Goal: Transaction & Acquisition: Purchase product/service

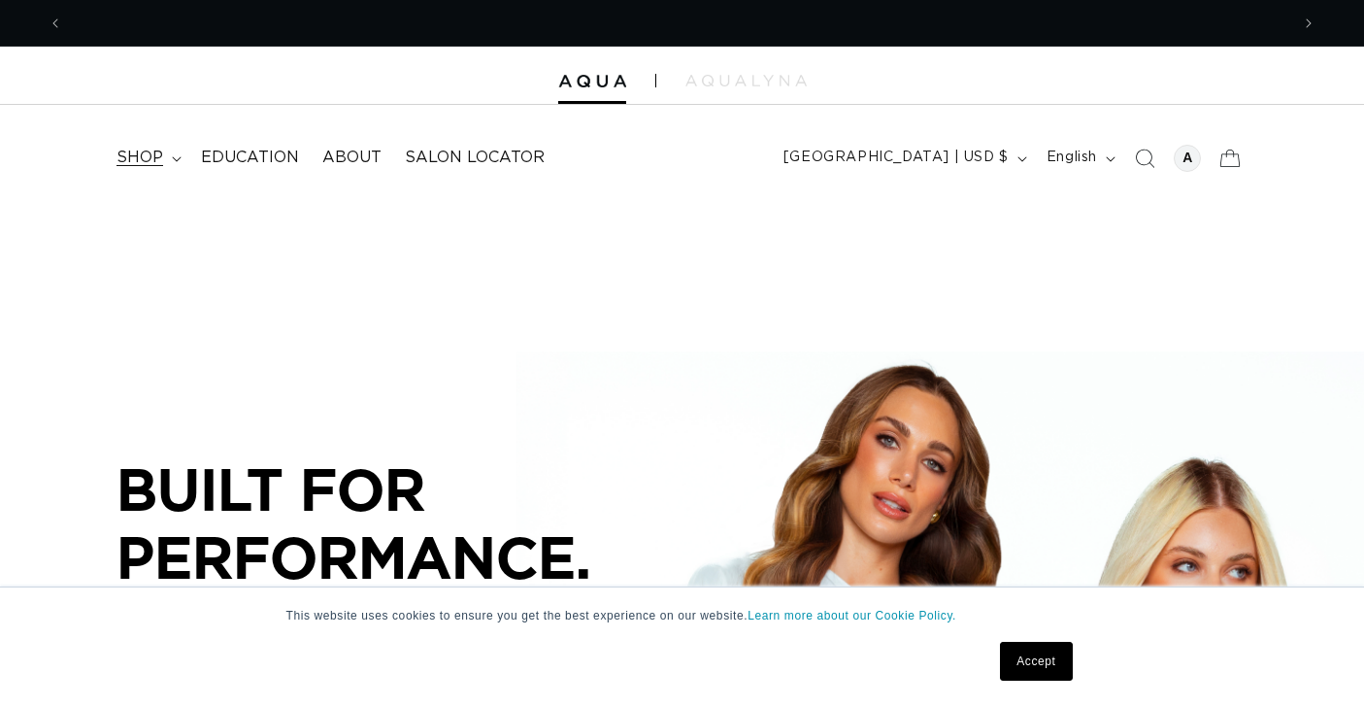
scroll to position [0, 1261]
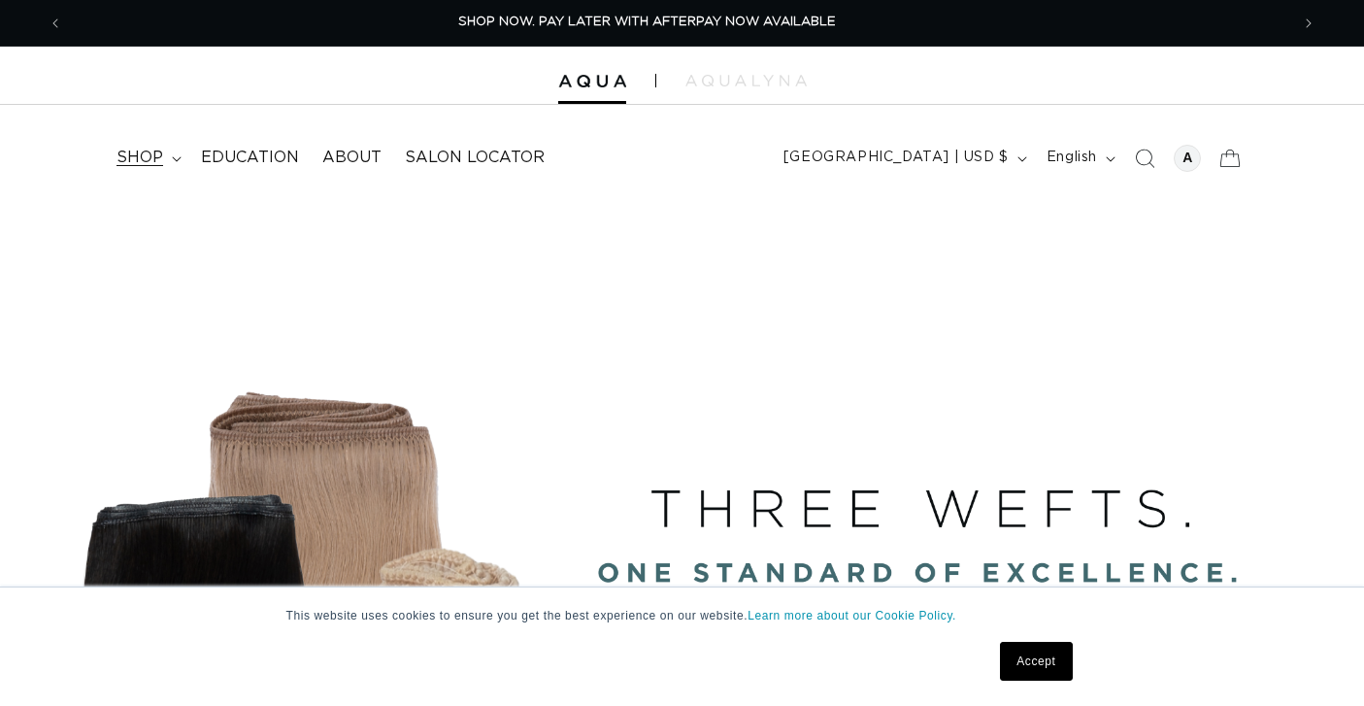
click at [151, 154] on span "shop" at bounding box center [139, 158] width 47 height 20
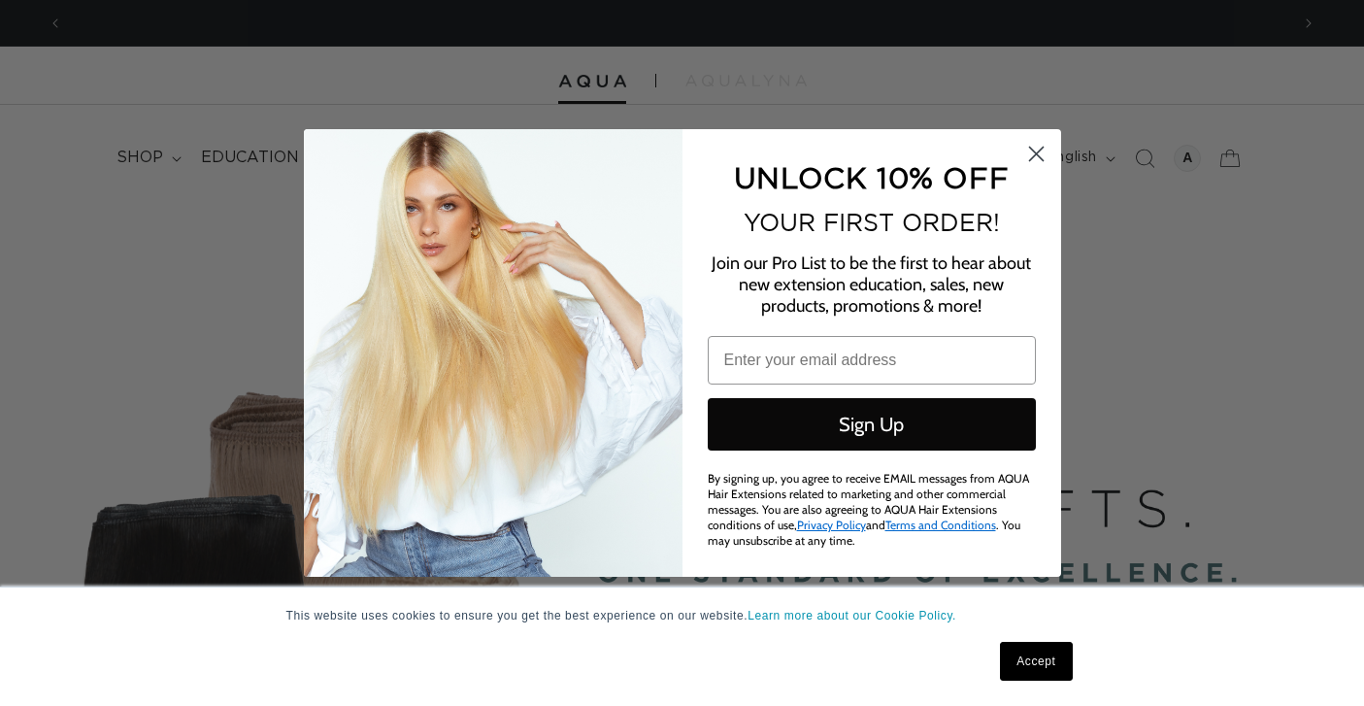
scroll to position [0, 2521]
click at [1035, 164] on circle "Close dialog" at bounding box center [1035, 154] width 32 height 32
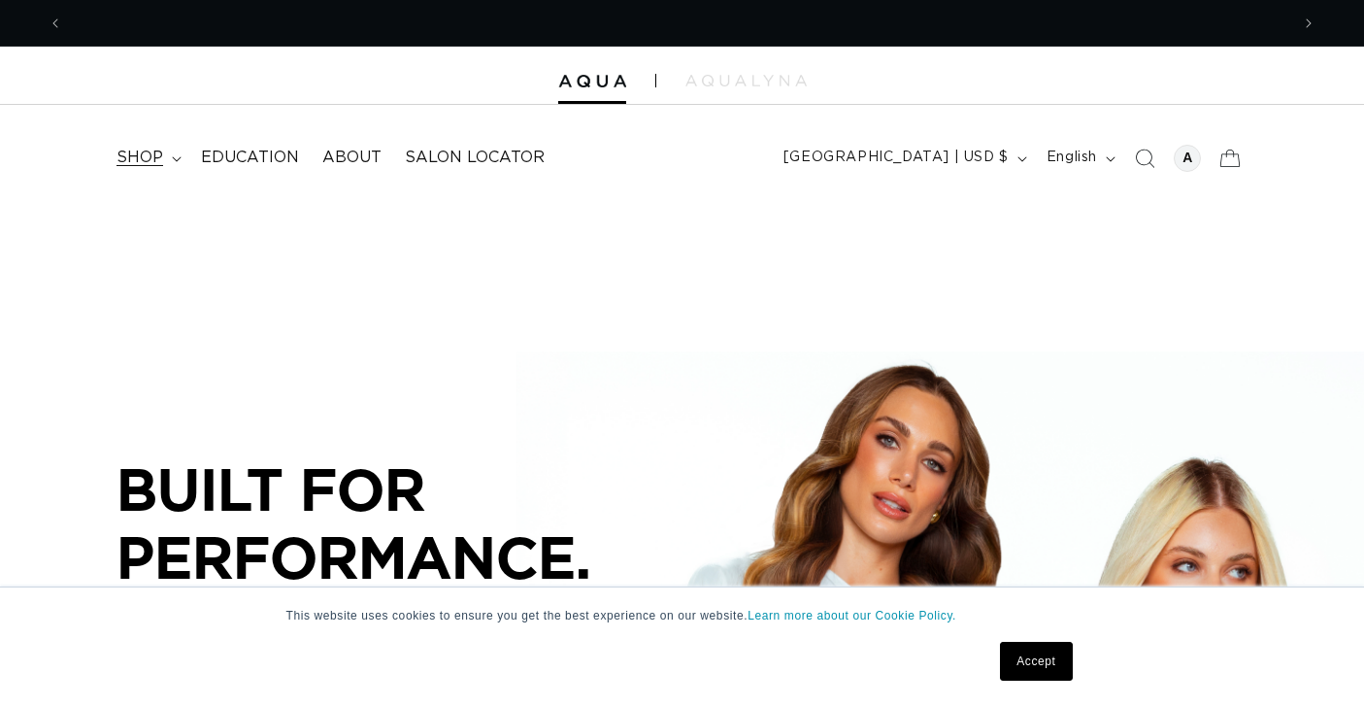
scroll to position [0, 0]
click at [165, 160] on summary "shop" at bounding box center [147, 158] width 84 height 44
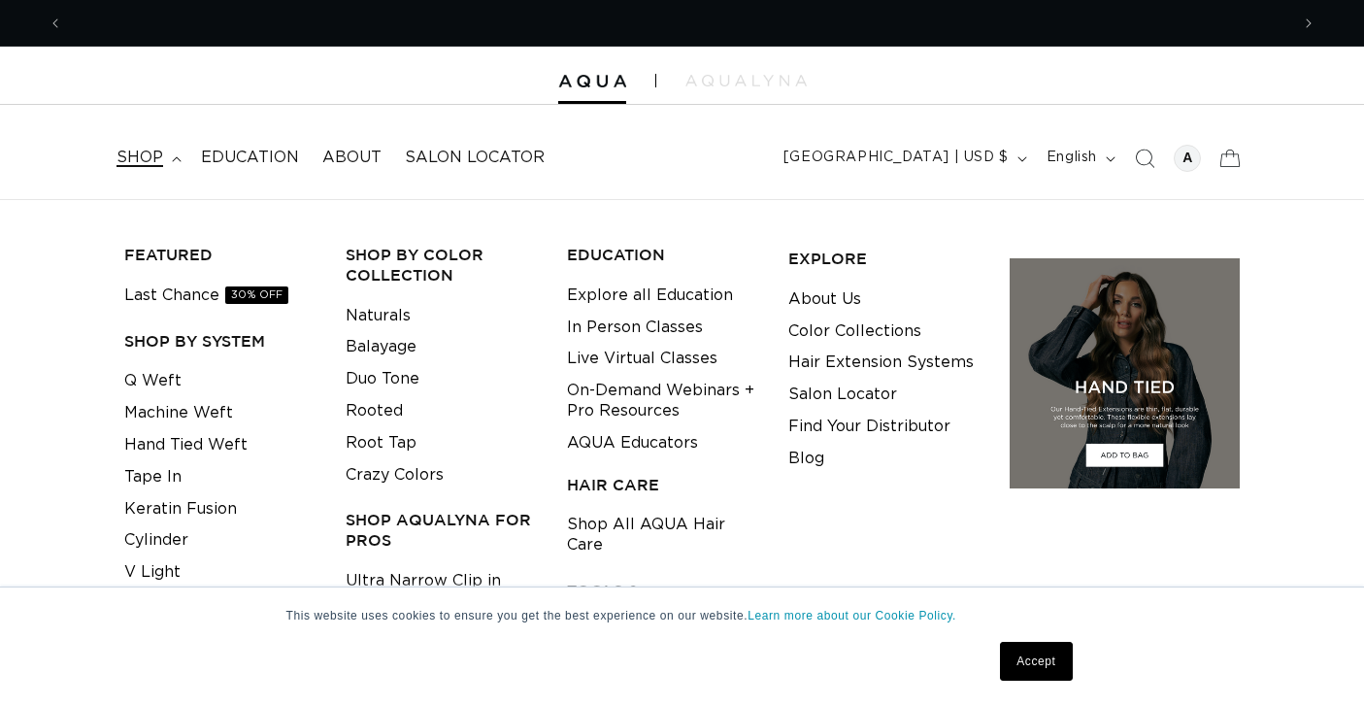
scroll to position [0, 1261]
click at [162, 471] on link "Tape In" at bounding box center [152, 477] width 57 height 32
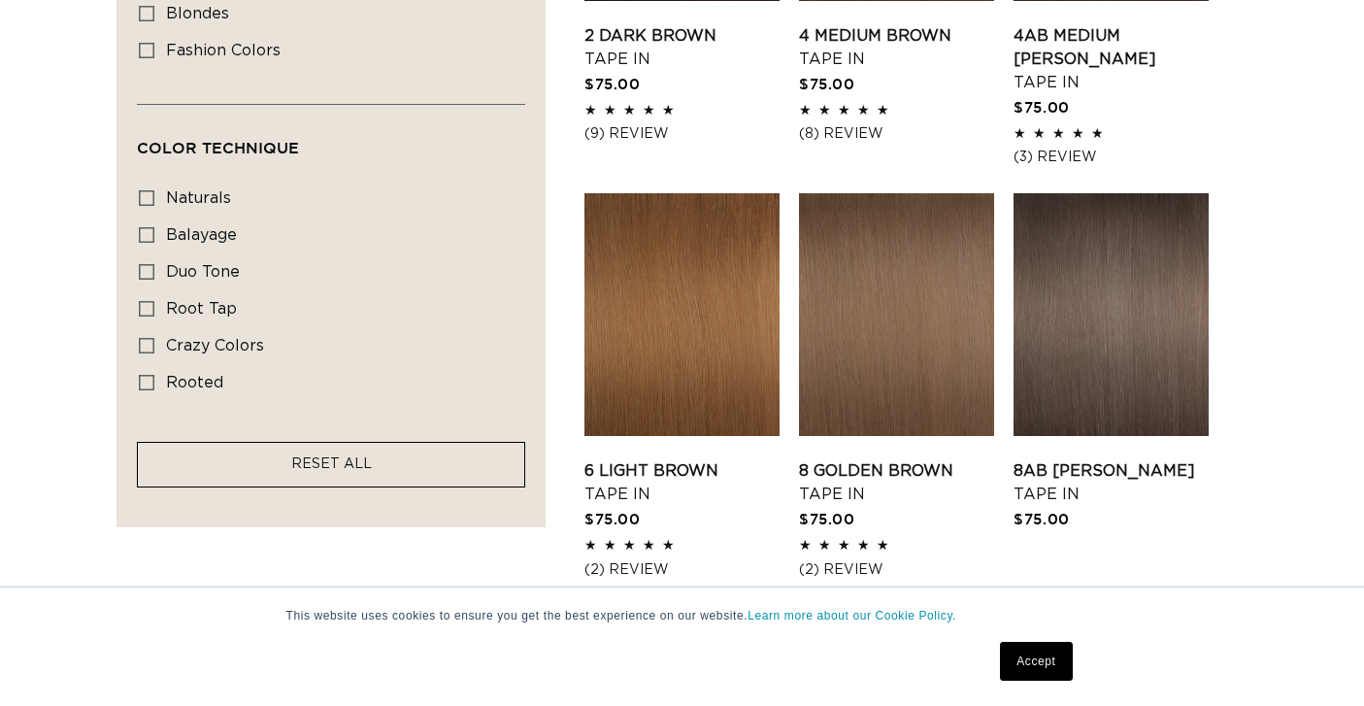
scroll to position [1347, 0]
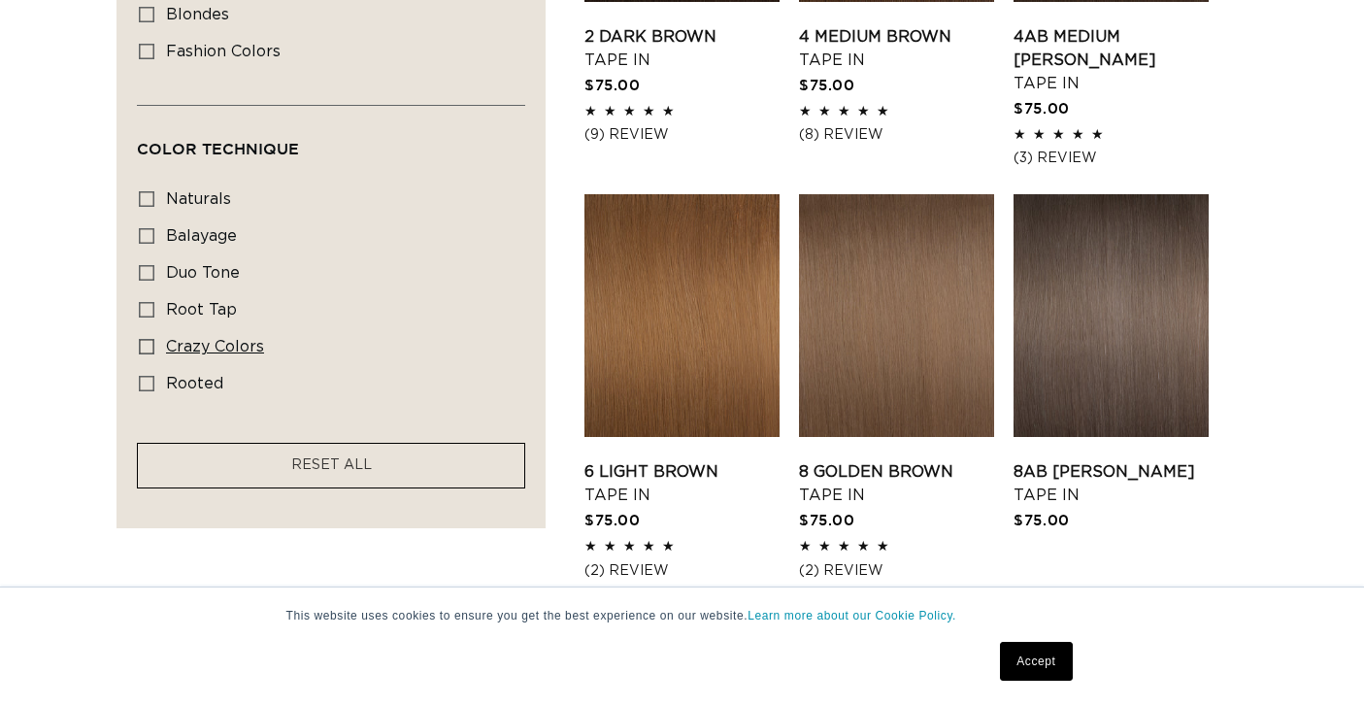
click at [193, 352] on span "crazy colors" at bounding box center [215, 347] width 98 height 16
click at [154, 352] on input "crazy colors crazy colors (8 products)" at bounding box center [147, 347] width 16 height 16
checkbox input "true"
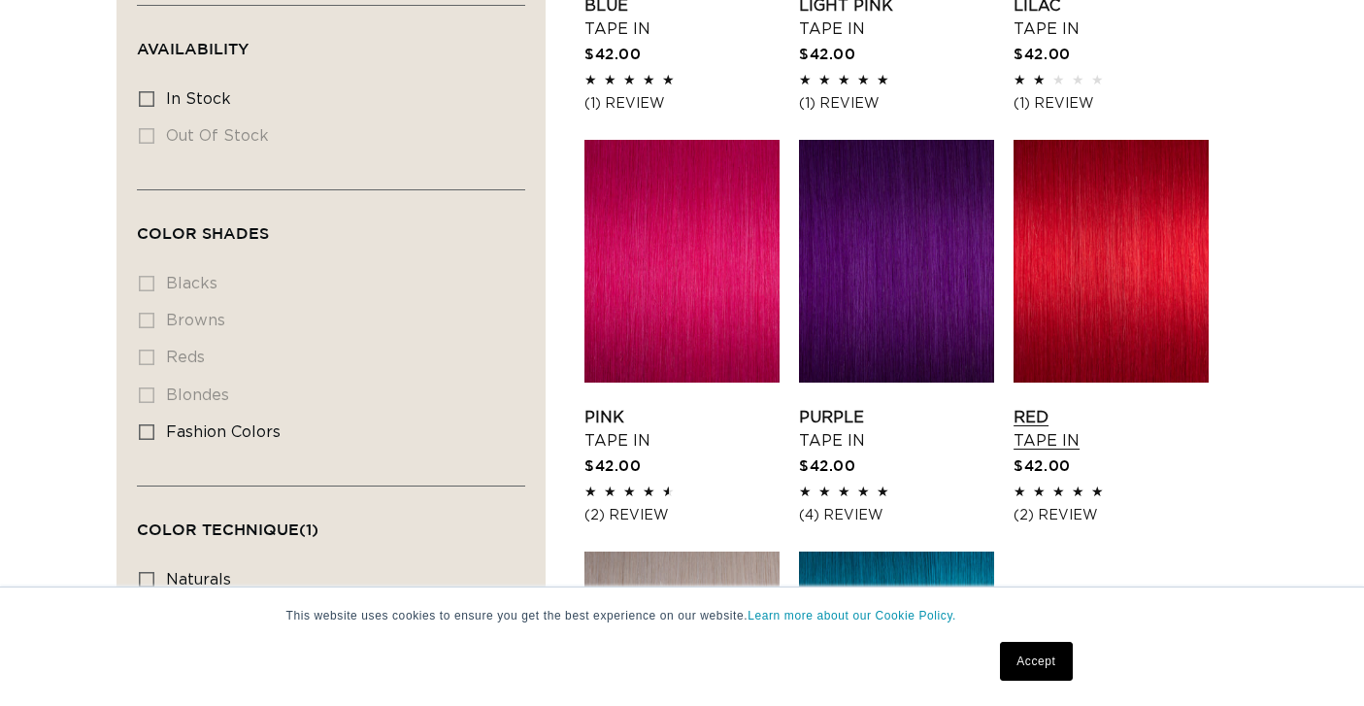
scroll to position [0, 1261]
click at [1090, 406] on link "Red Tape In" at bounding box center [1110, 429] width 195 height 47
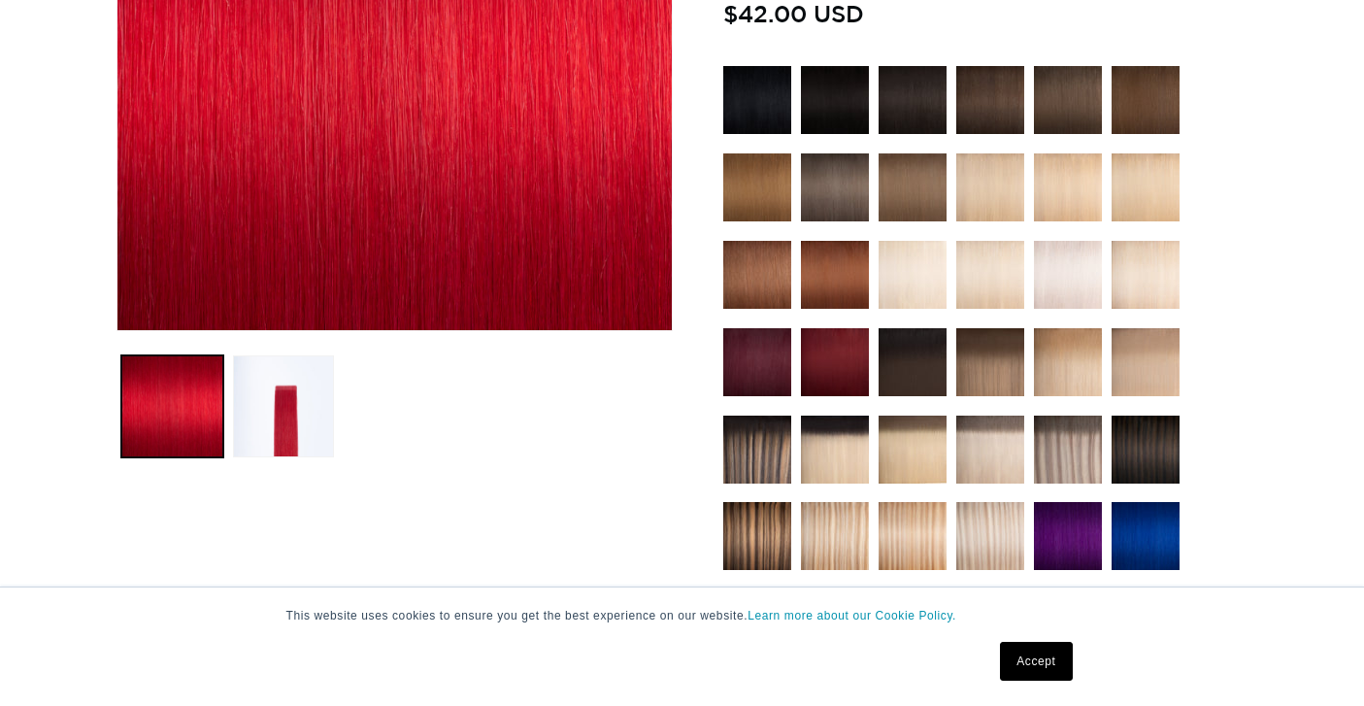
scroll to position [481, 0]
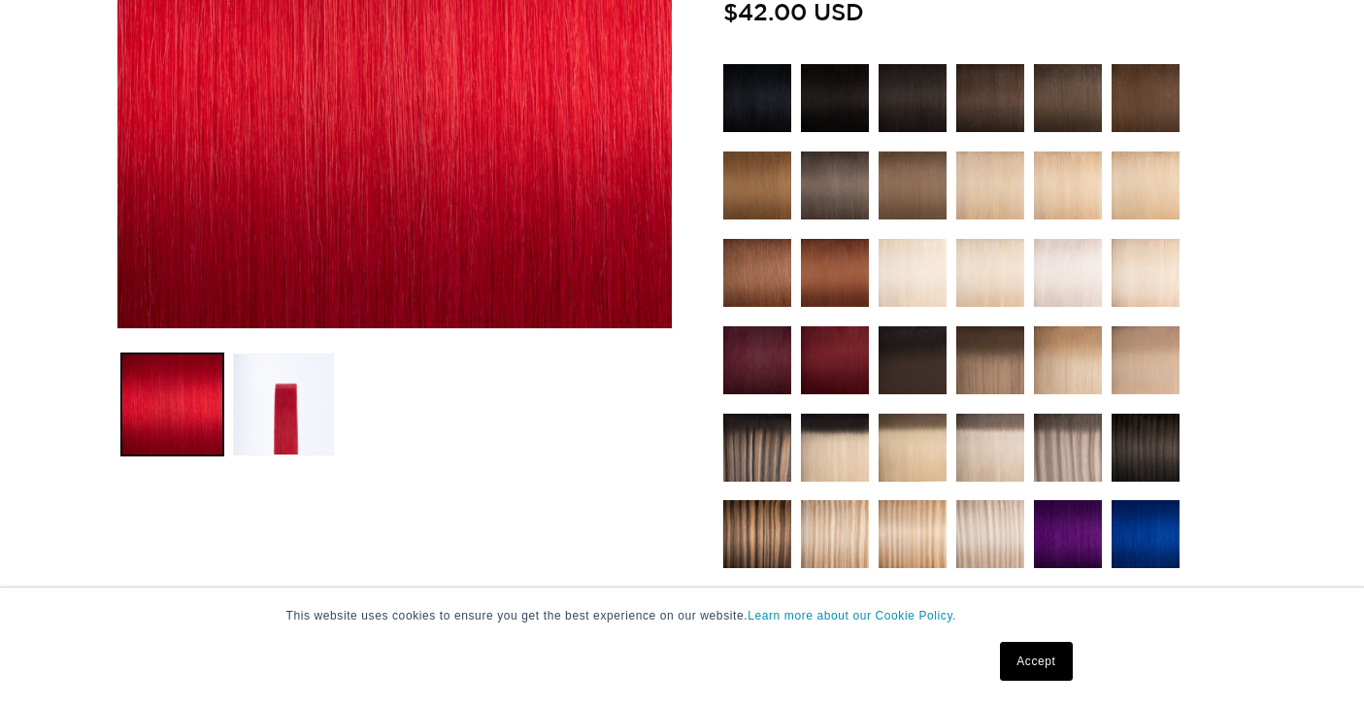
click at [759, 365] on img at bounding box center [757, 360] width 68 height 68
click at [823, 281] on img at bounding box center [835, 273] width 68 height 68
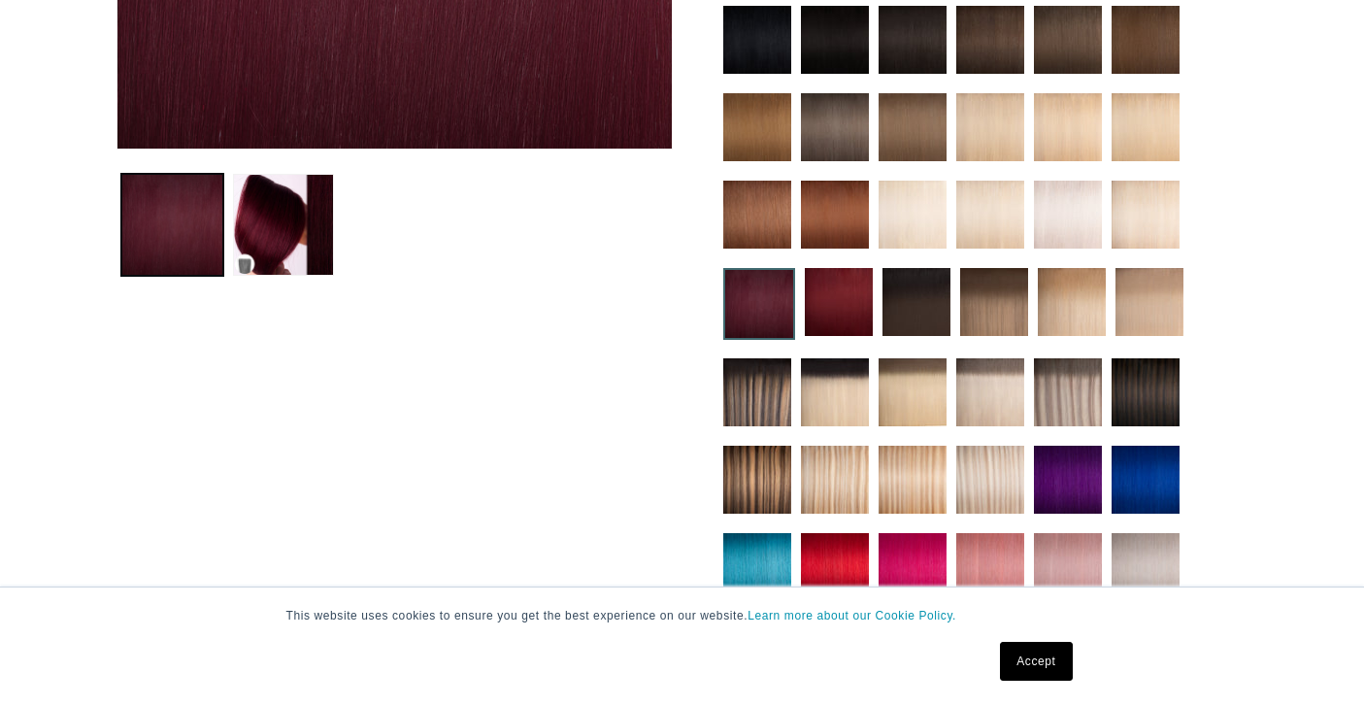
scroll to position [0, 2521]
click at [850, 318] on img at bounding box center [839, 302] width 68 height 68
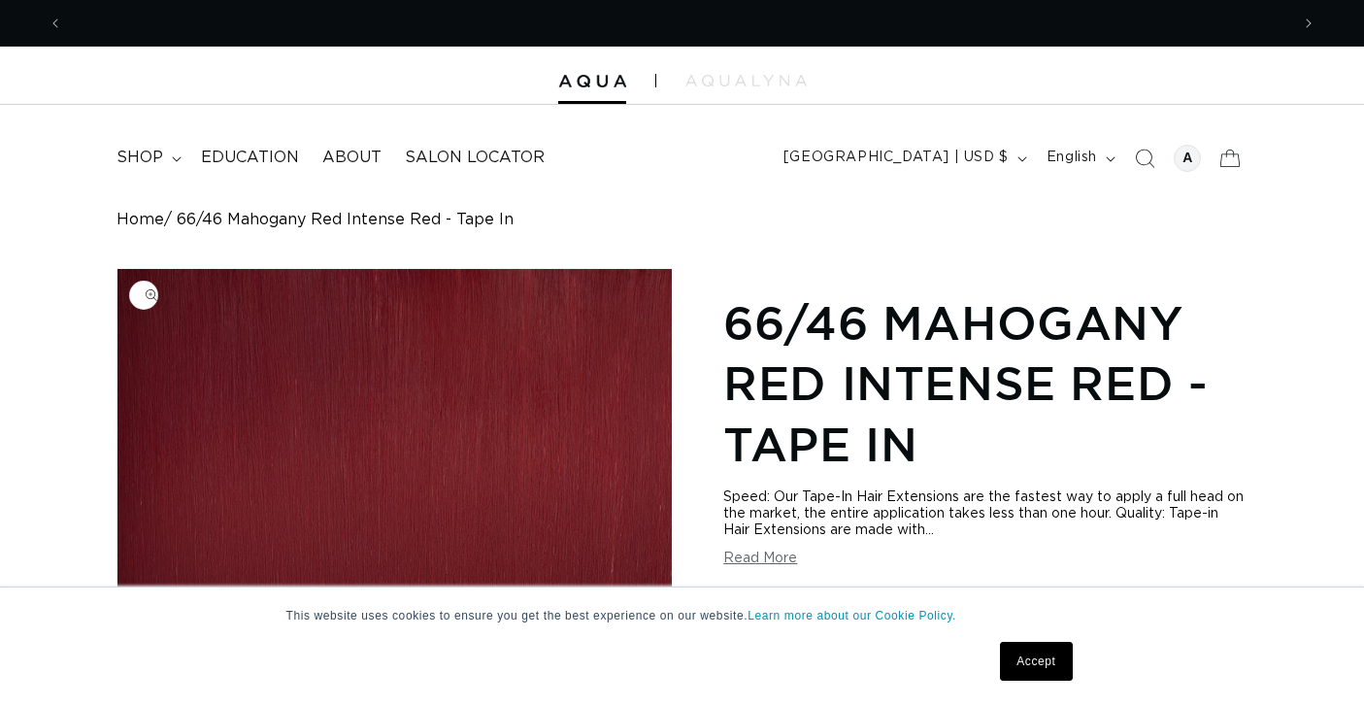
scroll to position [0, 2521]
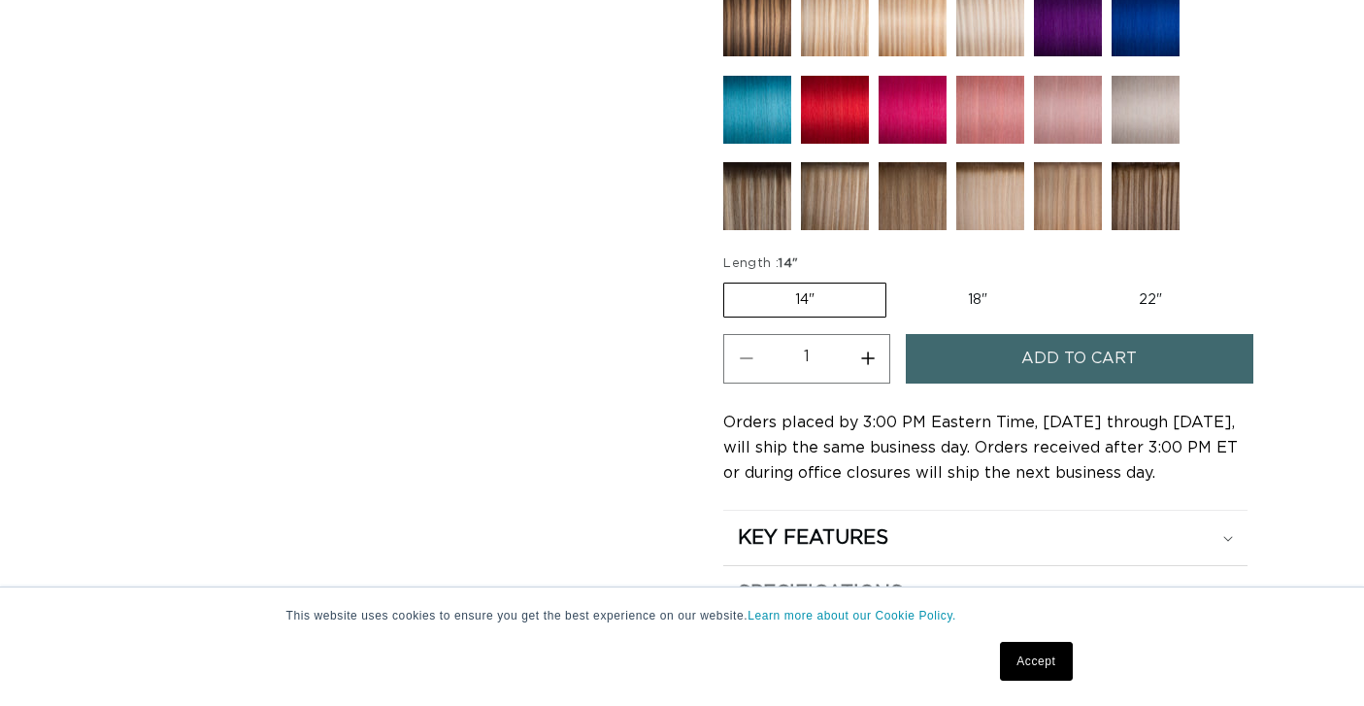
click at [819, 118] on img at bounding box center [835, 110] width 68 height 68
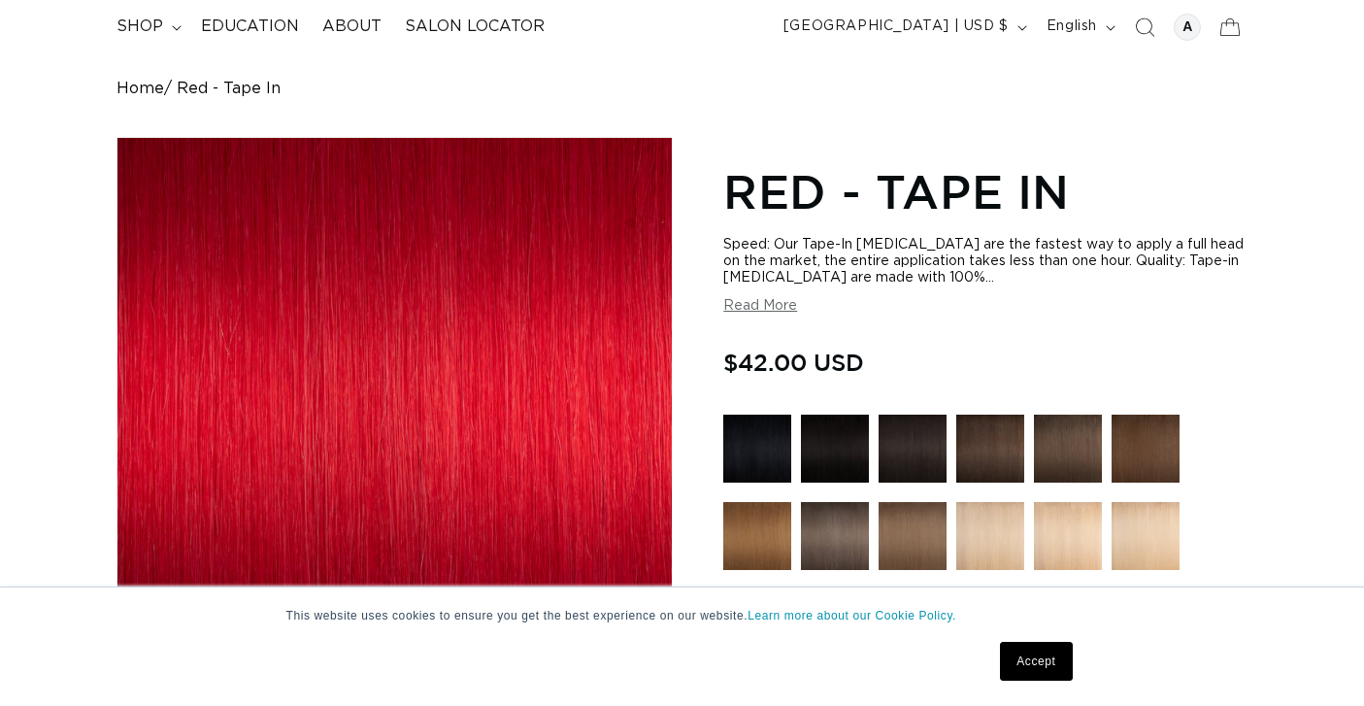
scroll to position [143, 0]
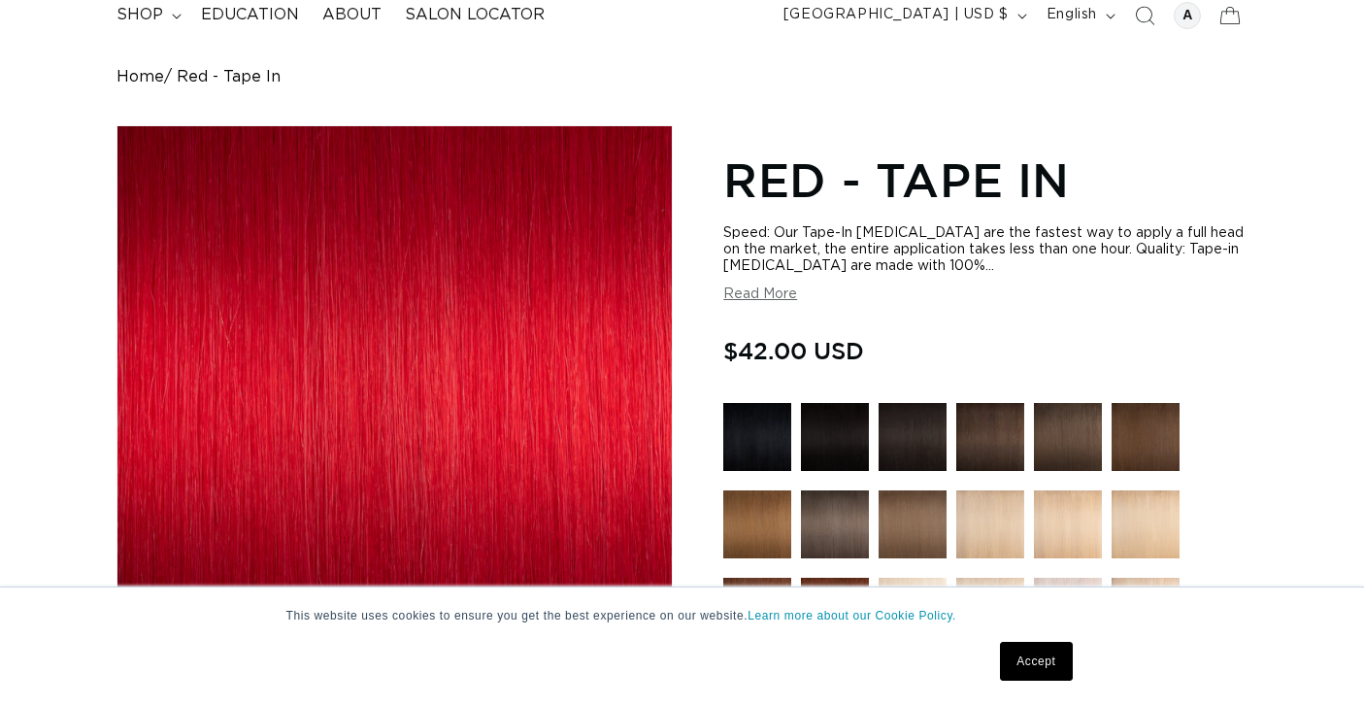
click at [770, 299] on button "Read More" at bounding box center [760, 294] width 74 height 16
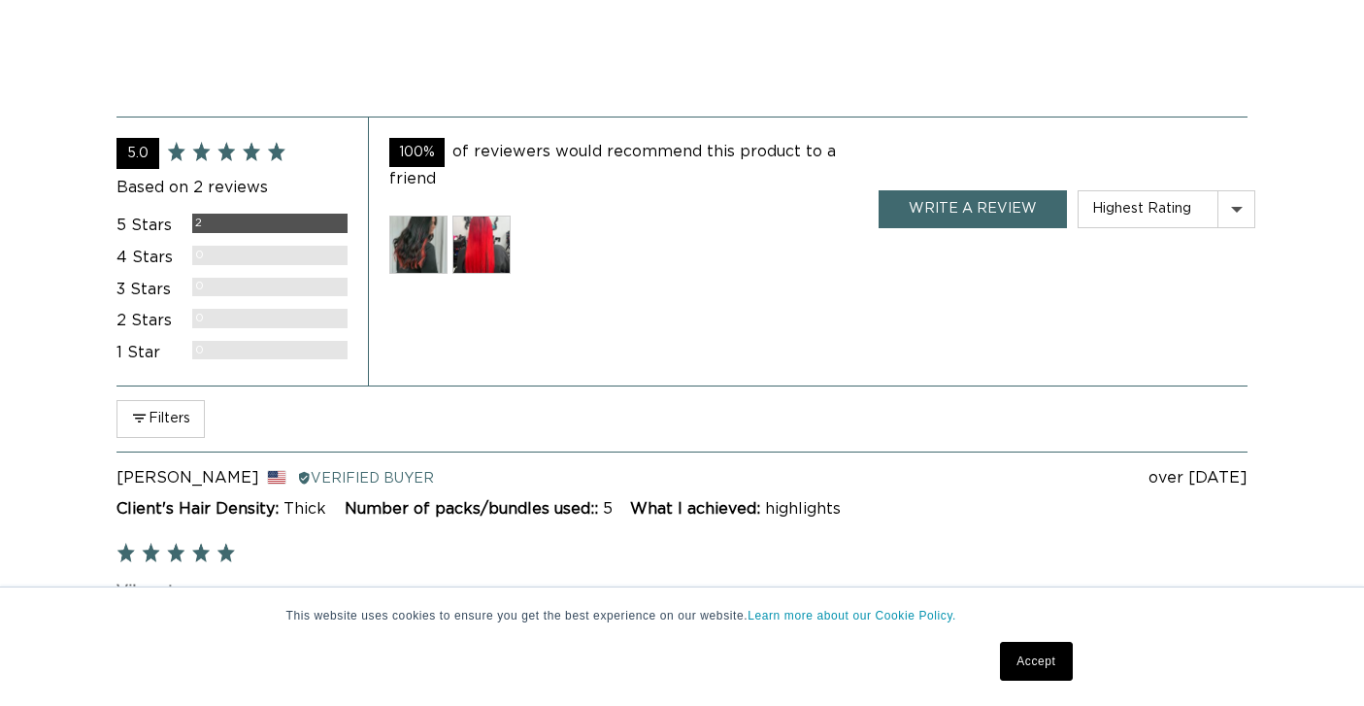
scroll to position [0, 2521]
click at [418, 234] on img at bounding box center [418, 244] width 58 height 58
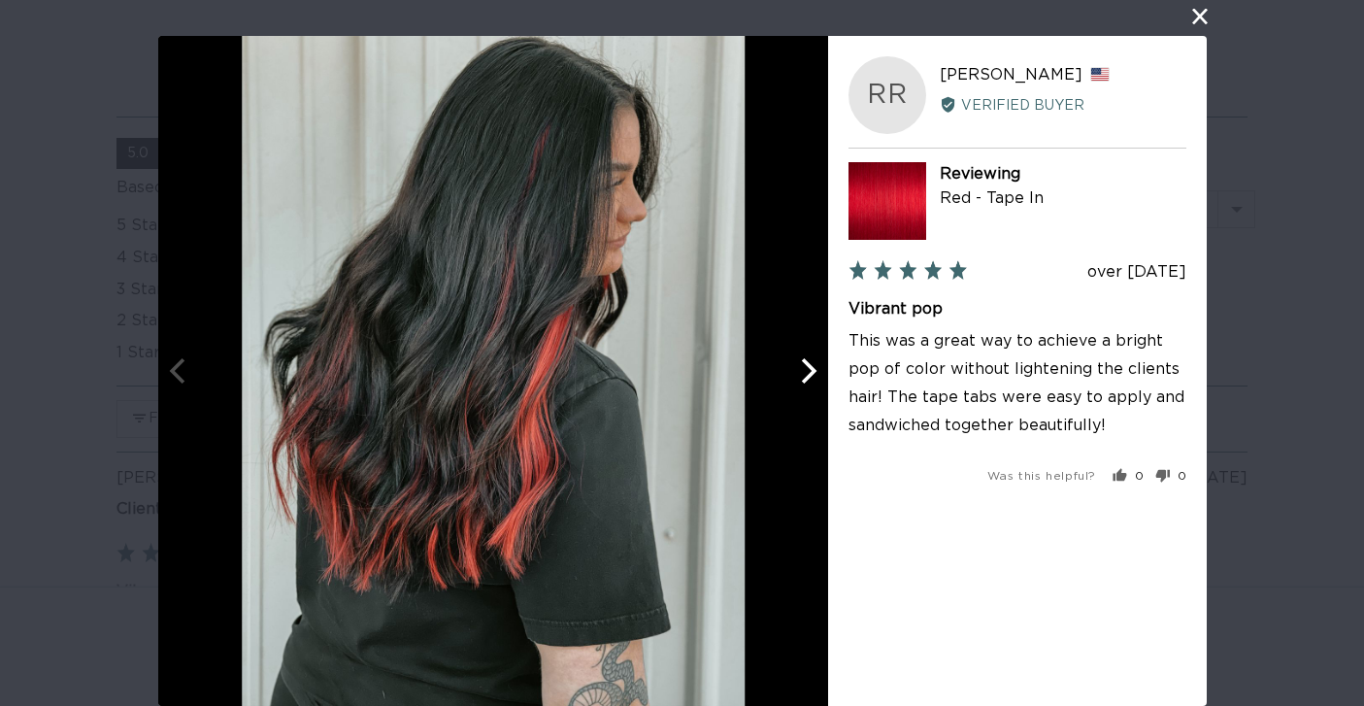
scroll to position [0, 1261]
click at [1201, 16] on button "close this modal window" at bounding box center [1199, 16] width 23 height 23
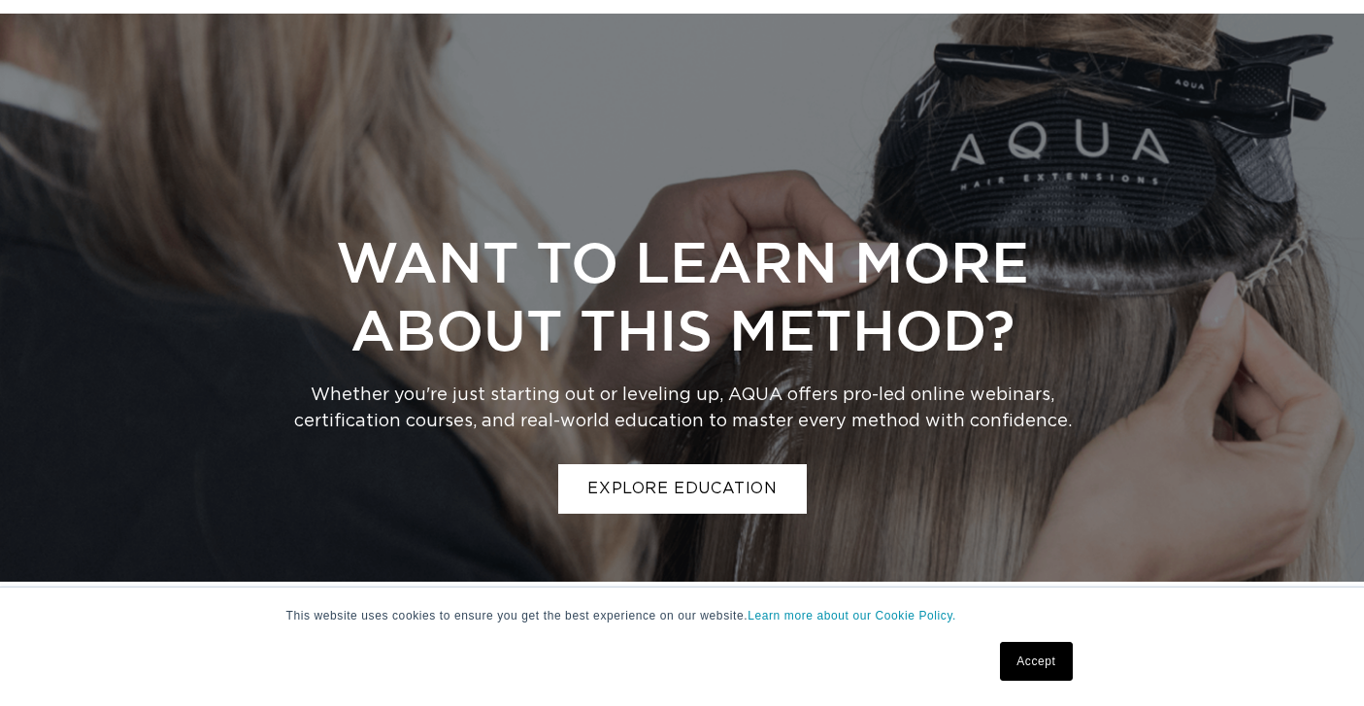
scroll to position [0, 0]
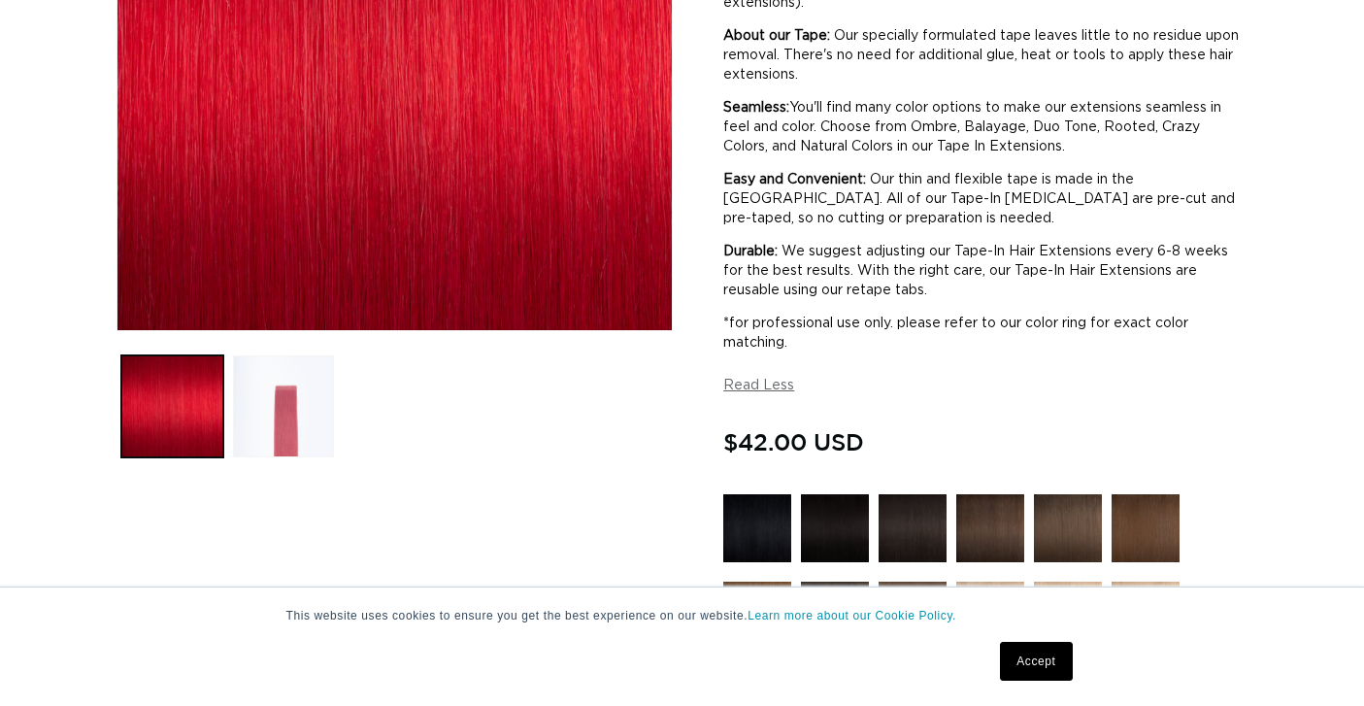
click at [308, 411] on button "Load image 2 in gallery view" at bounding box center [284, 406] width 102 height 102
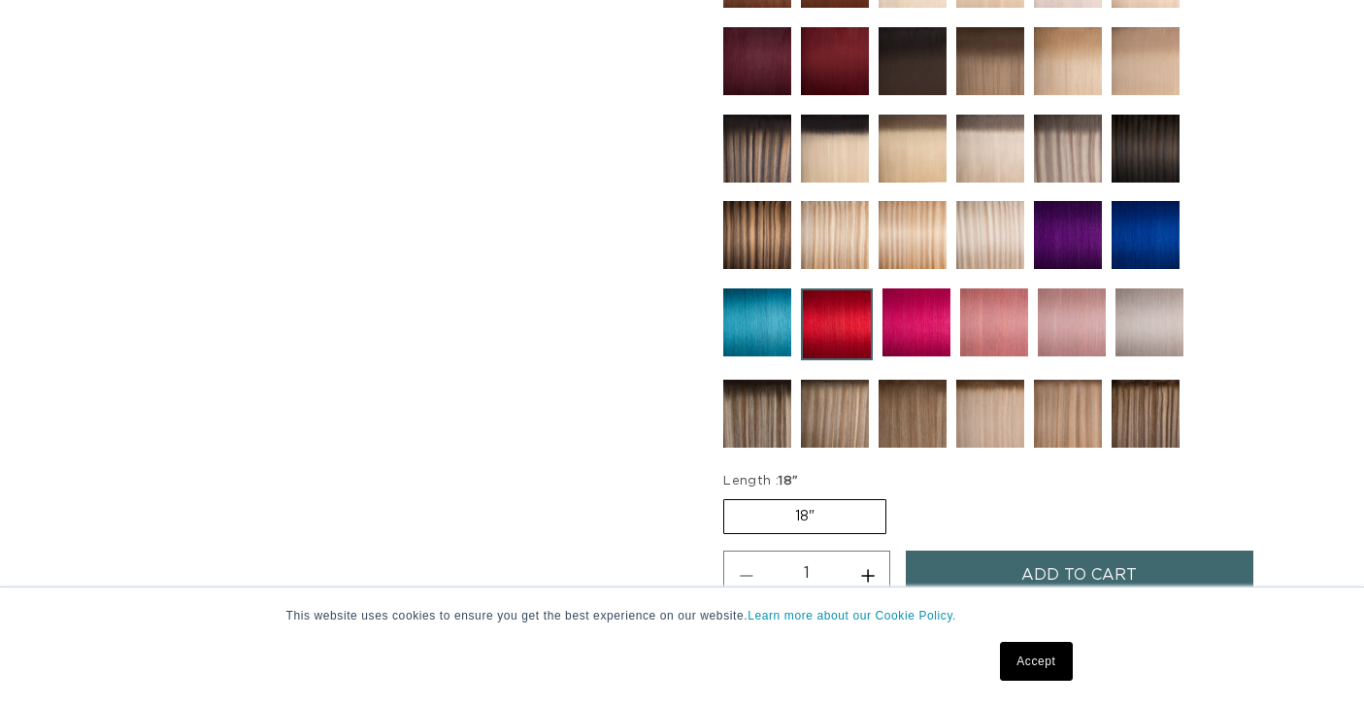
click at [904, 246] on img at bounding box center [912, 235] width 68 height 68
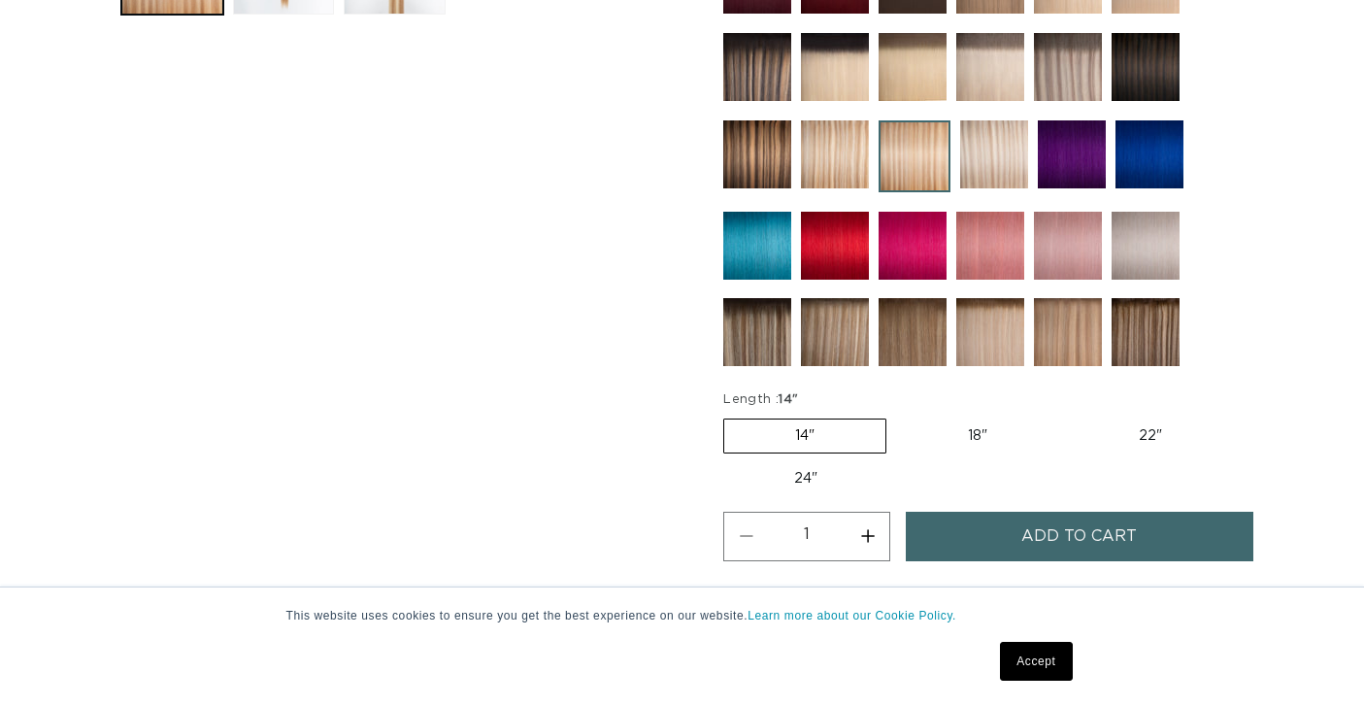
scroll to position [923, 0]
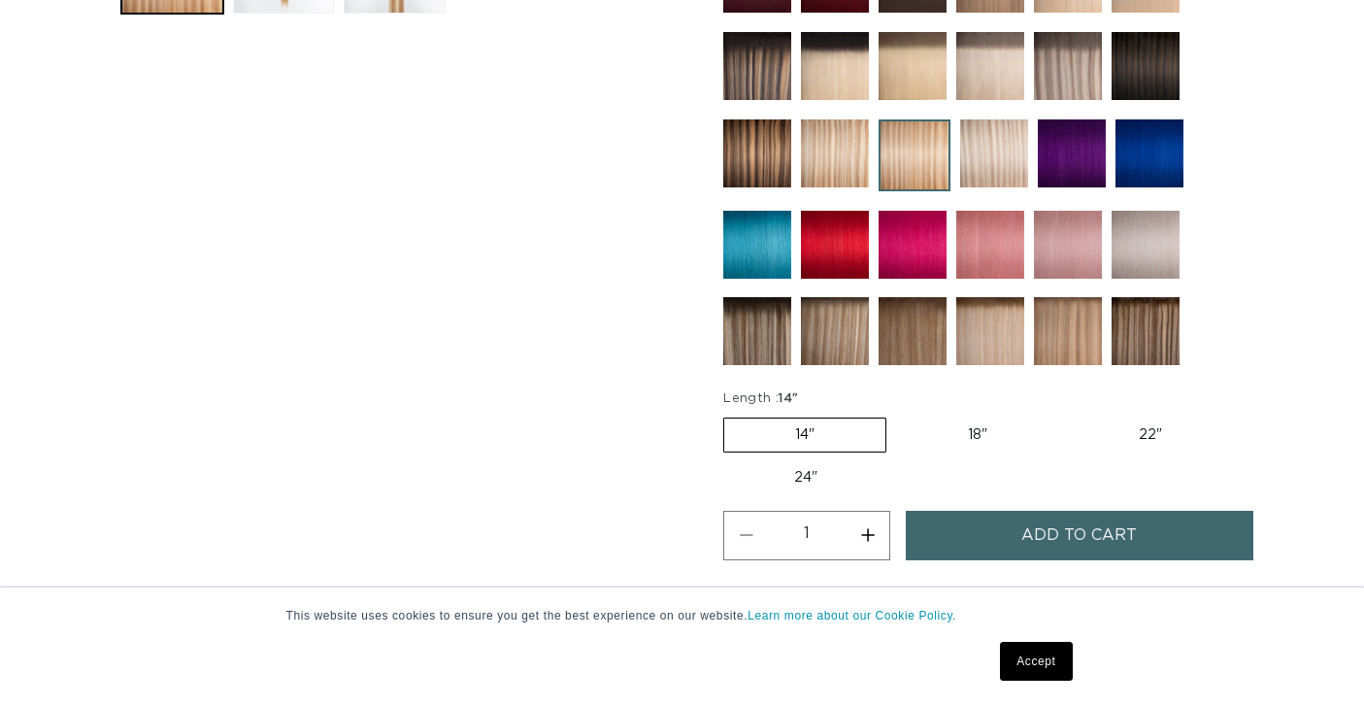
click at [831, 244] on img at bounding box center [835, 245] width 68 height 68
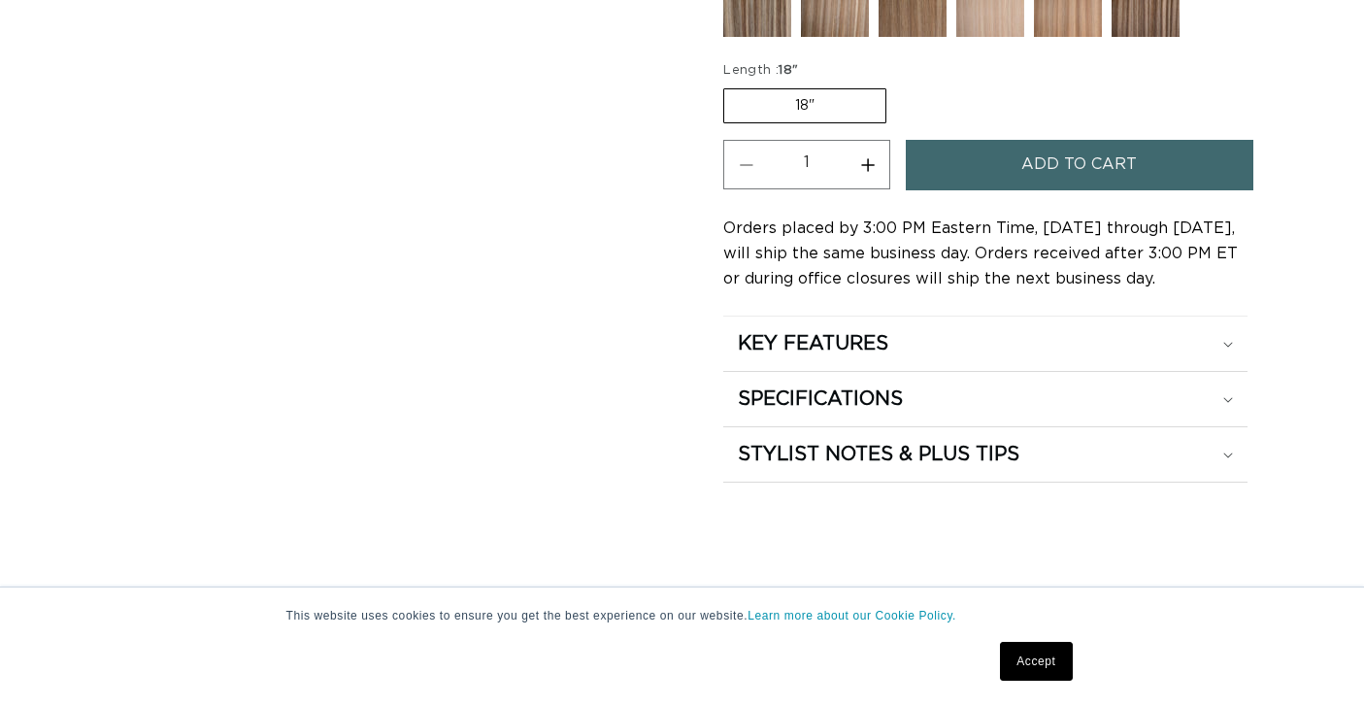
click at [985, 168] on button "Add to cart" at bounding box center [1078, 164] width 347 height 49
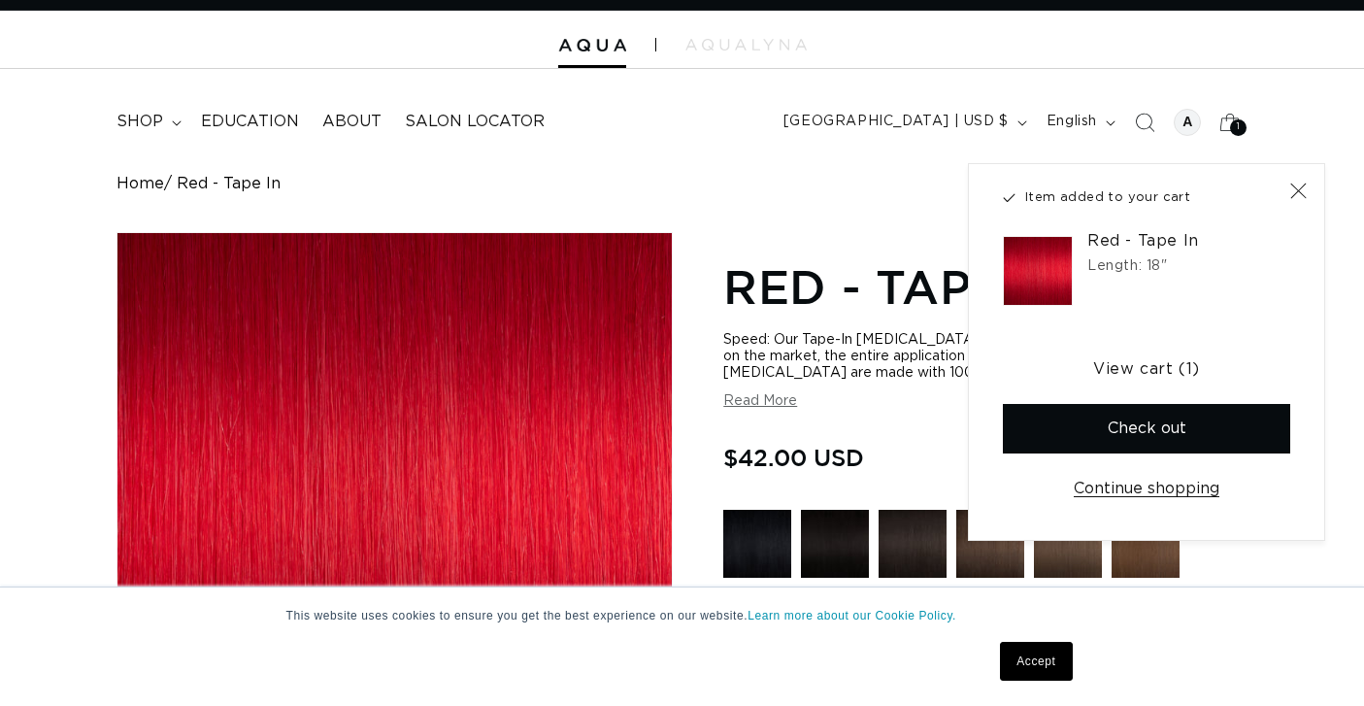
scroll to position [0, 2521]
click at [1133, 368] on link "View cart (1)" at bounding box center [1146, 369] width 287 height 49
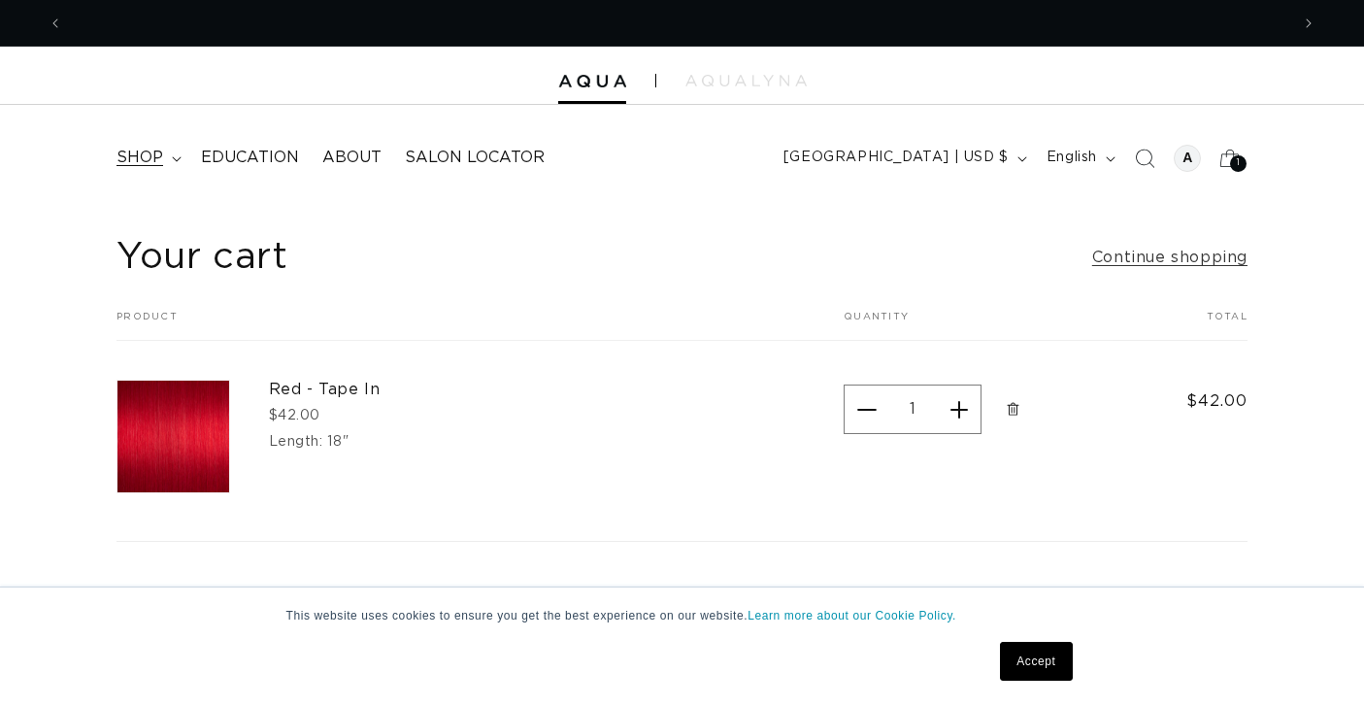
click at [164, 147] on summary "shop" at bounding box center [147, 158] width 84 height 44
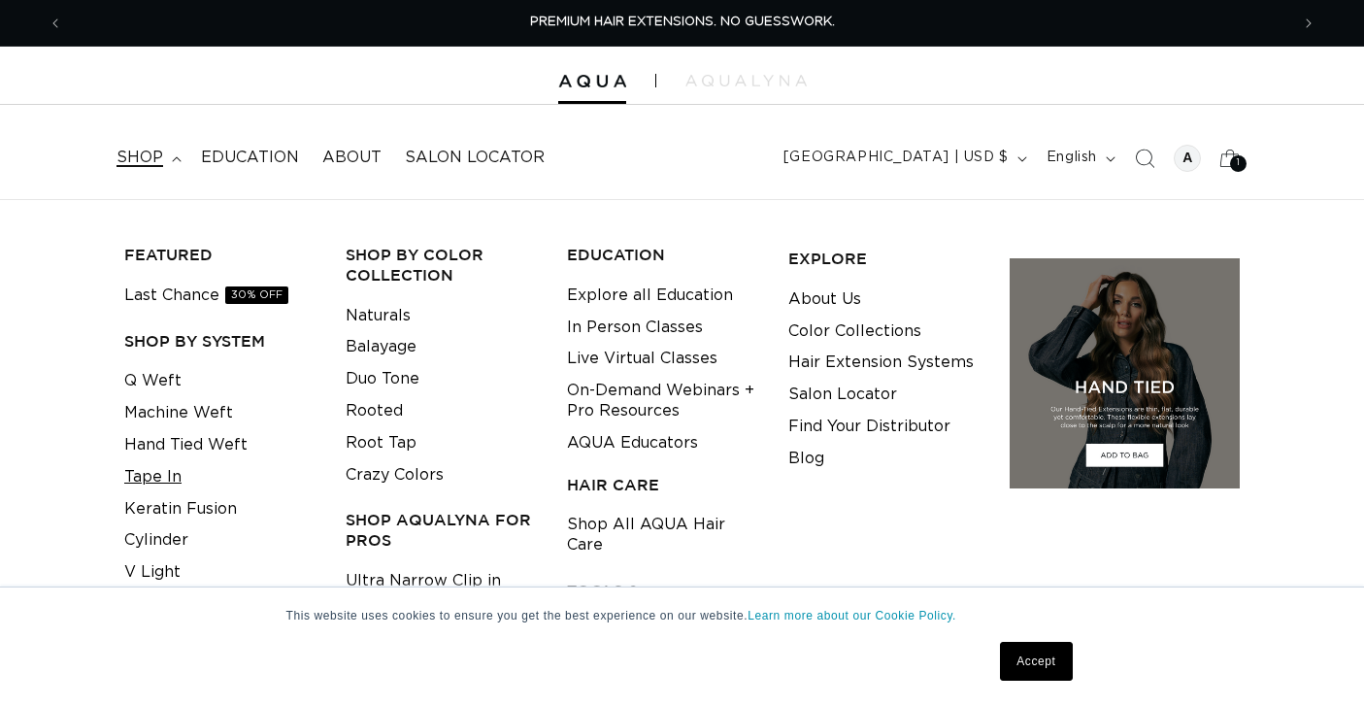
click at [171, 468] on link "Tape In" at bounding box center [152, 477] width 57 height 32
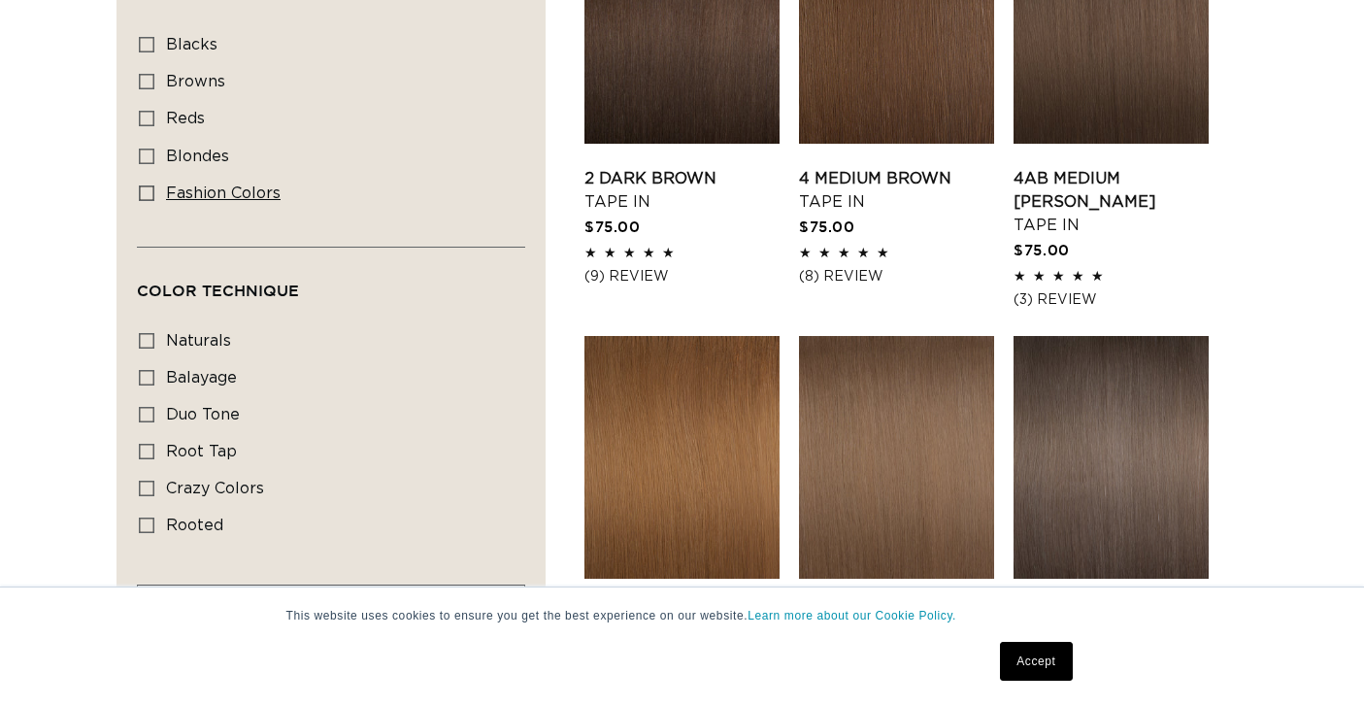
scroll to position [0, 2521]
click at [244, 198] on span "fashion colors" at bounding box center [223, 193] width 115 height 16
click at [154, 198] on input "fashion colors fashion colors (8 products)" at bounding box center [147, 193] width 16 height 16
checkbox input "true"
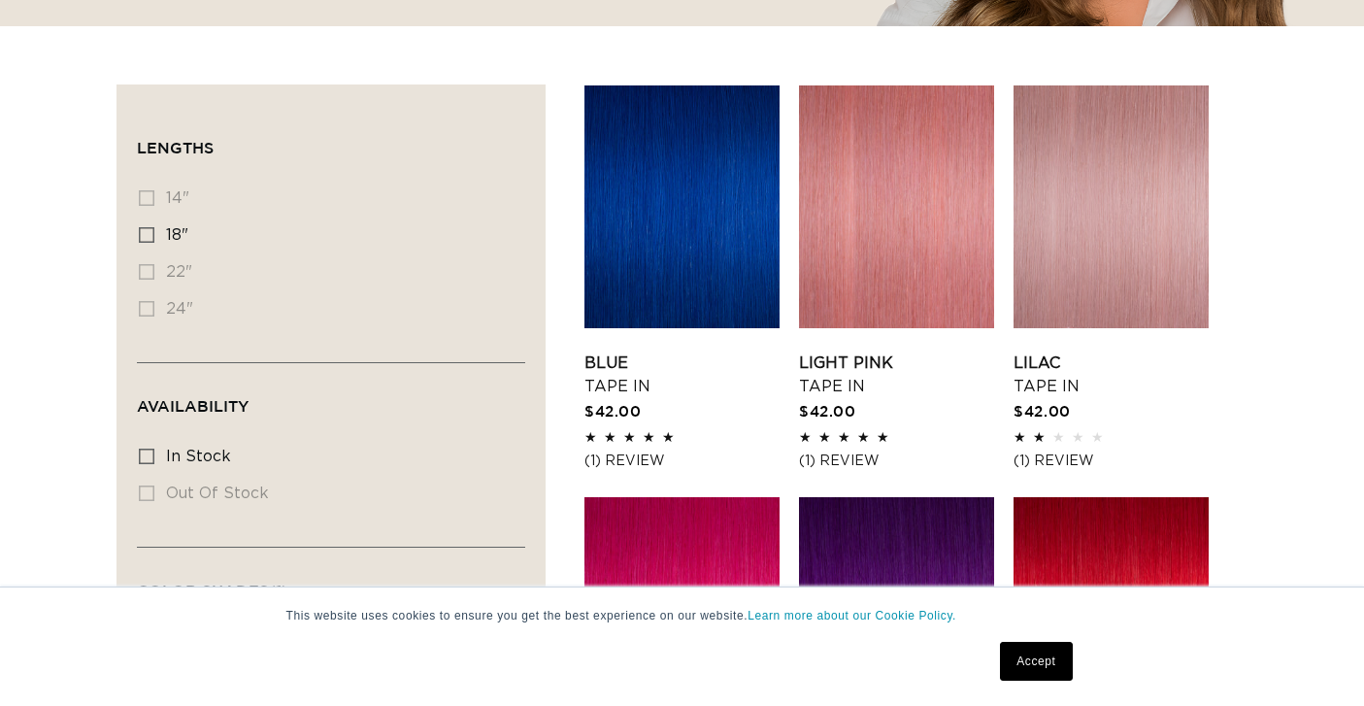
scroll to position [0, 1261]
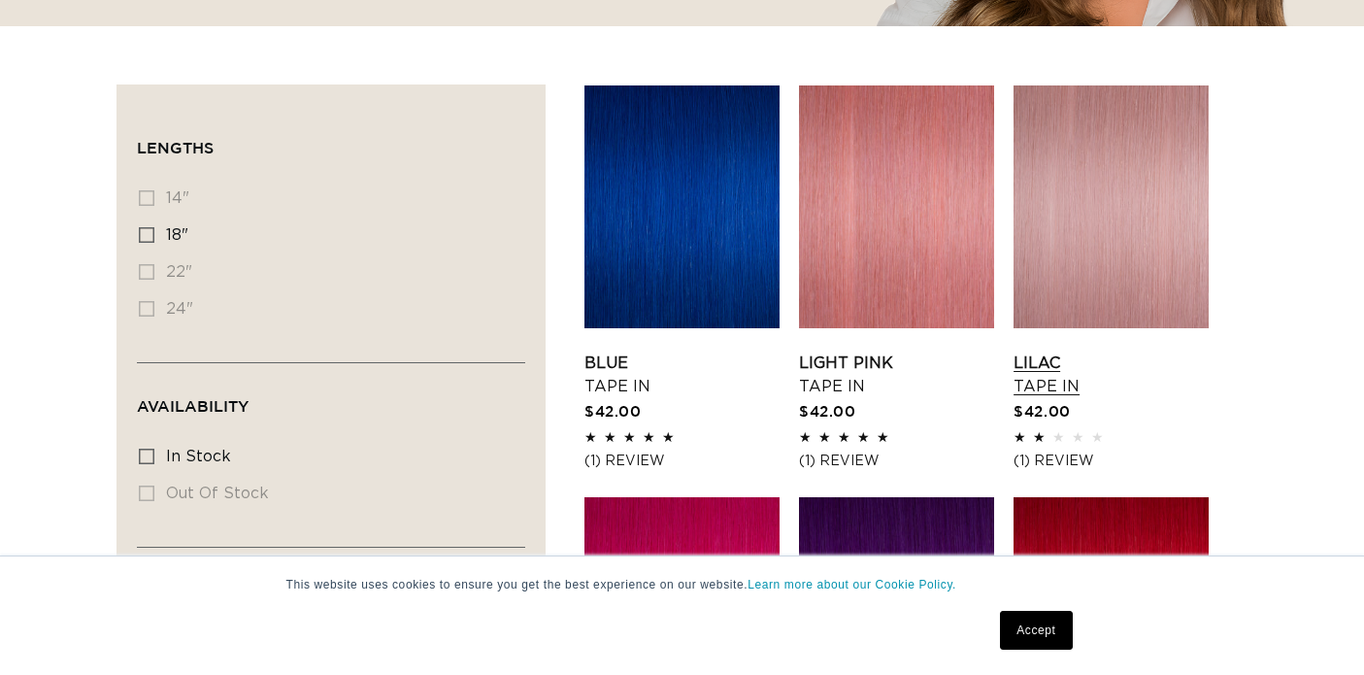
scroll to position [0, 2521]
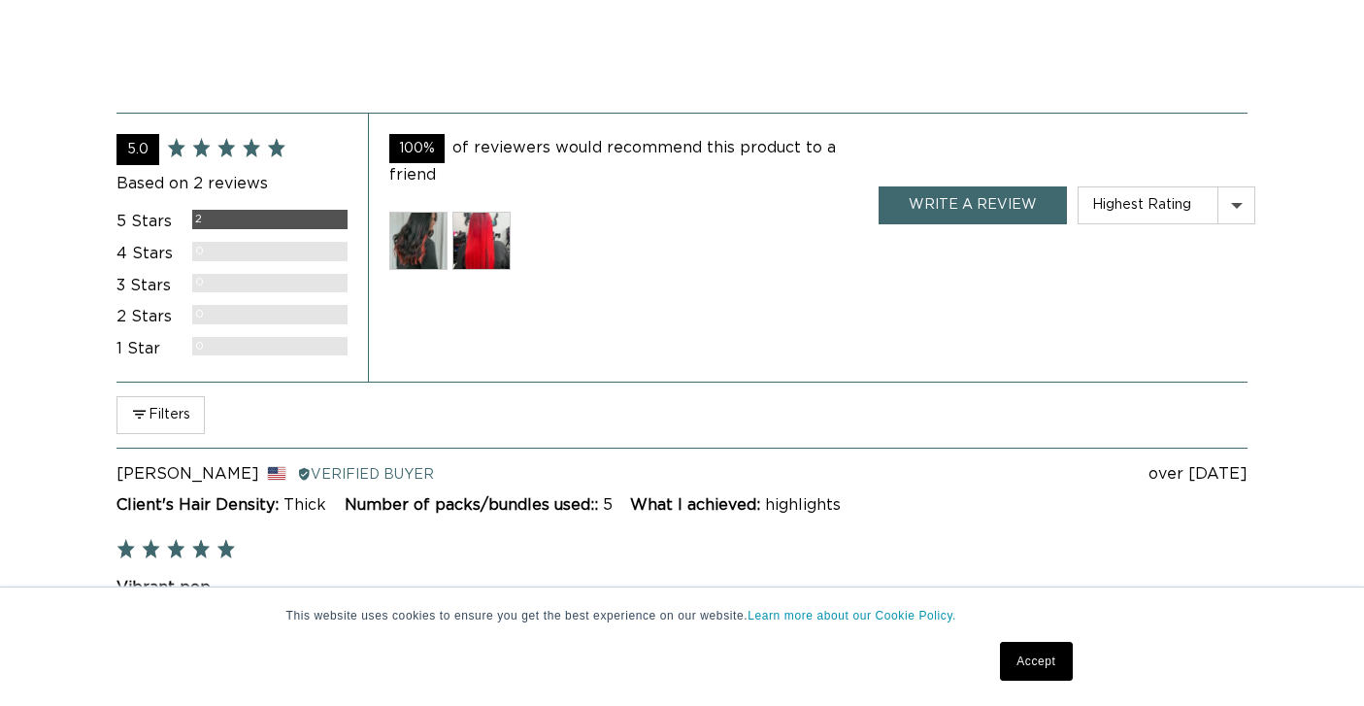
scroll to position [0, 2521]
click at [427, 223] on img at bounding box center [418, 241] width 58 height 58
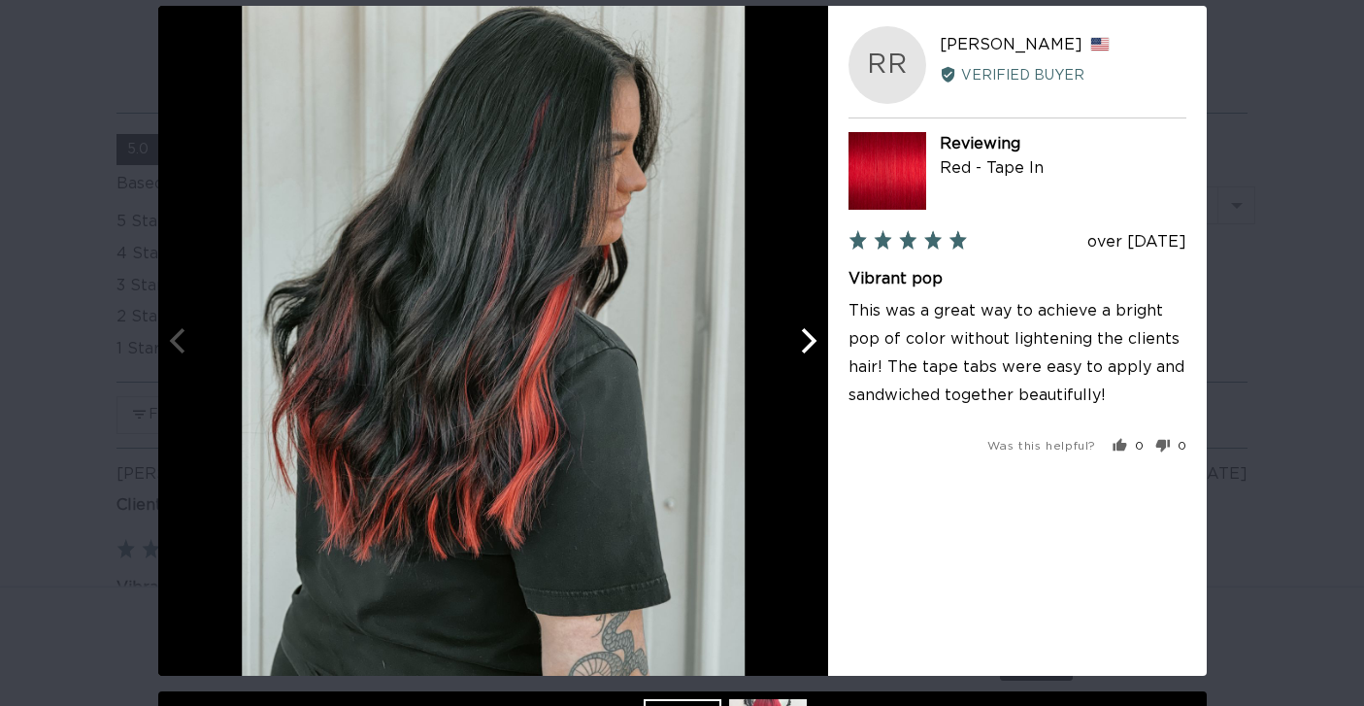
scroll to position [0, 1261]
click at [810, 351] on icon "Next" at bounding box center [805, 340] width 25 height 25
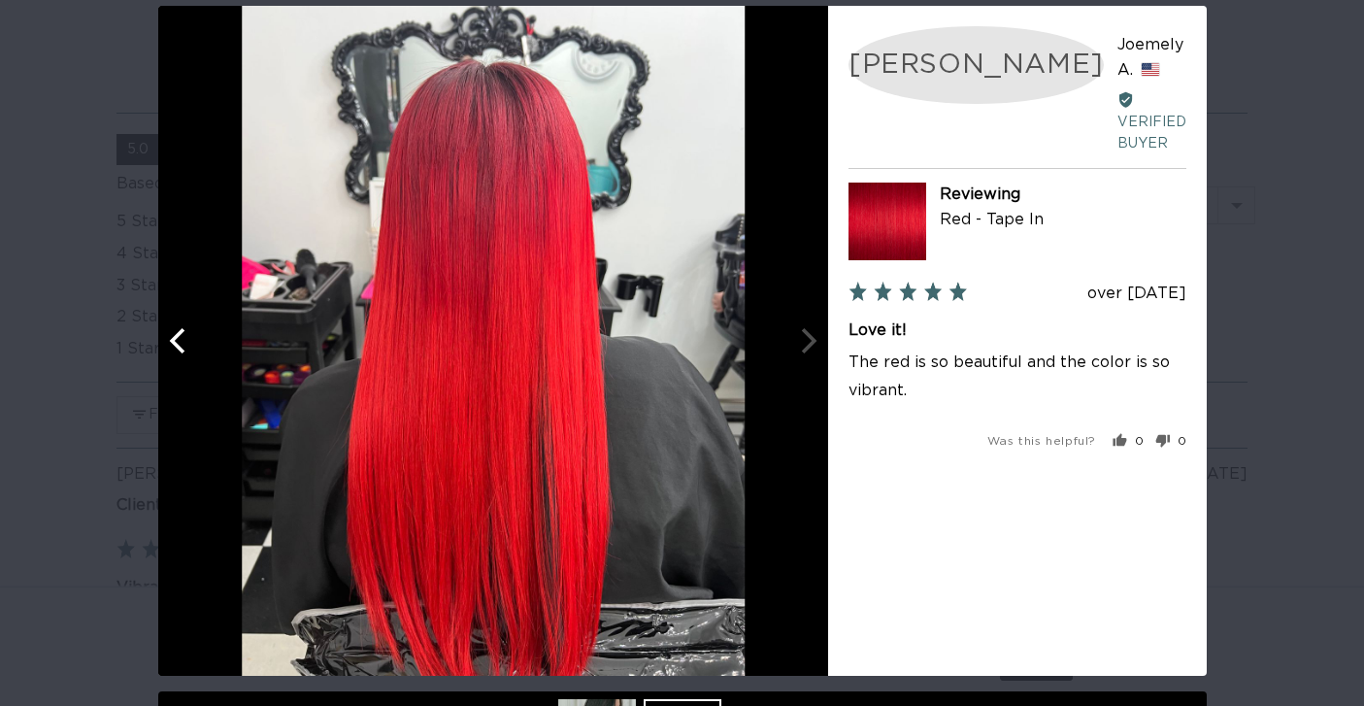
scroll to position [0, 2521]
click at [814, 347] on div at bounding box center [493, 341] width 670 height 670
click at [178, 346] on icon "Previous" at bounding box center [177, 340] width 16 height 25
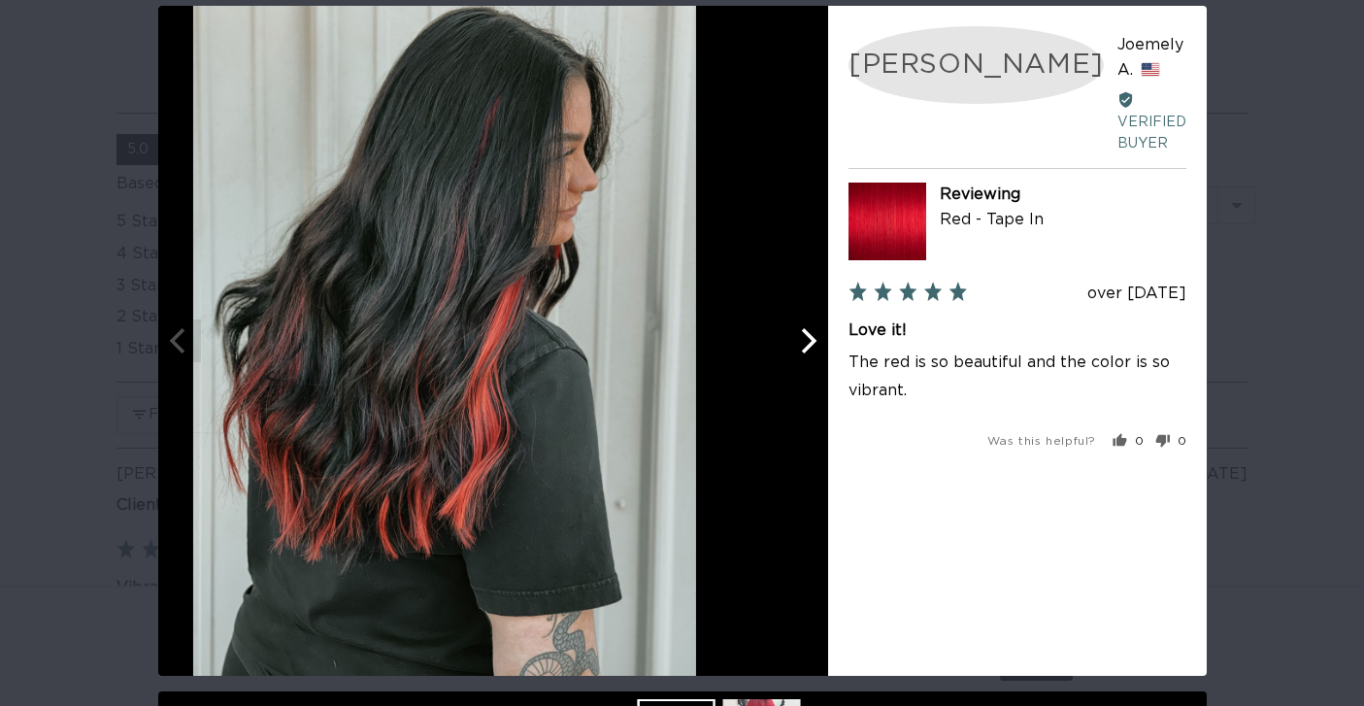
scroll to position [0, 1261]
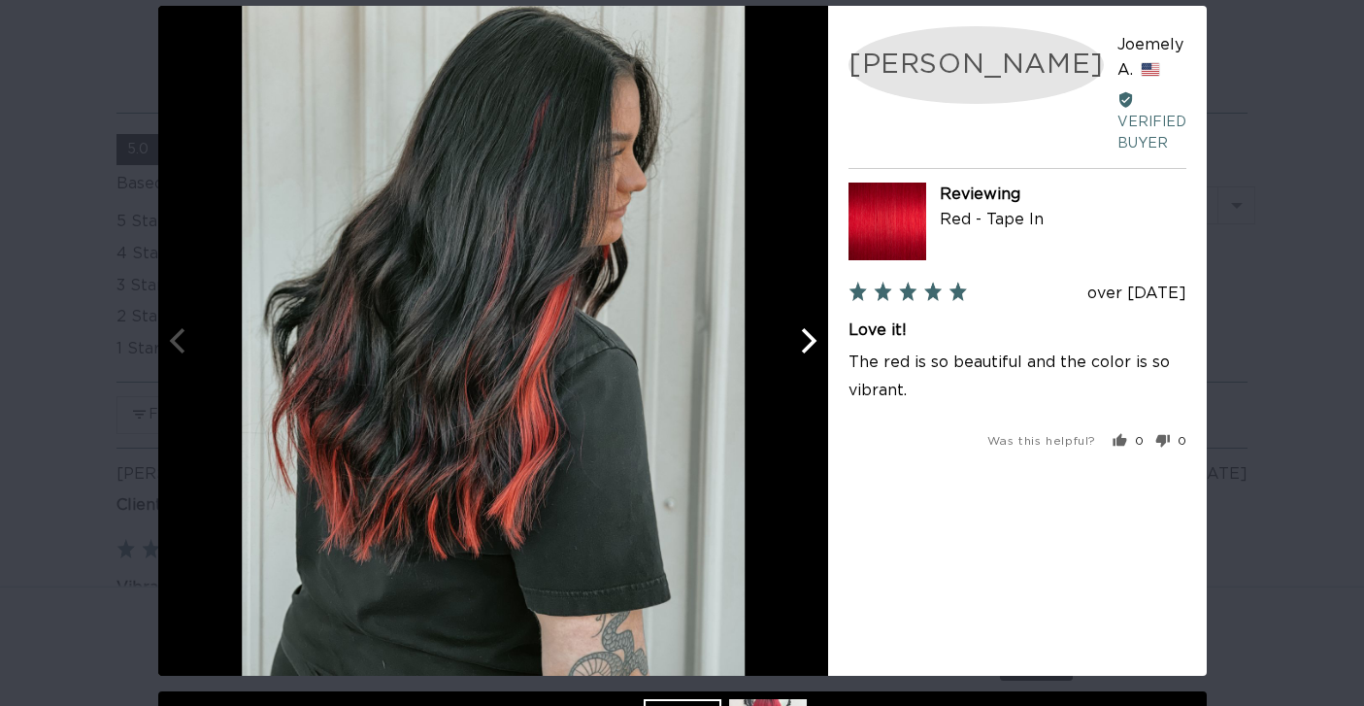
click at [180, 351] on div at bounding box center [493, 341] width 670 height 670
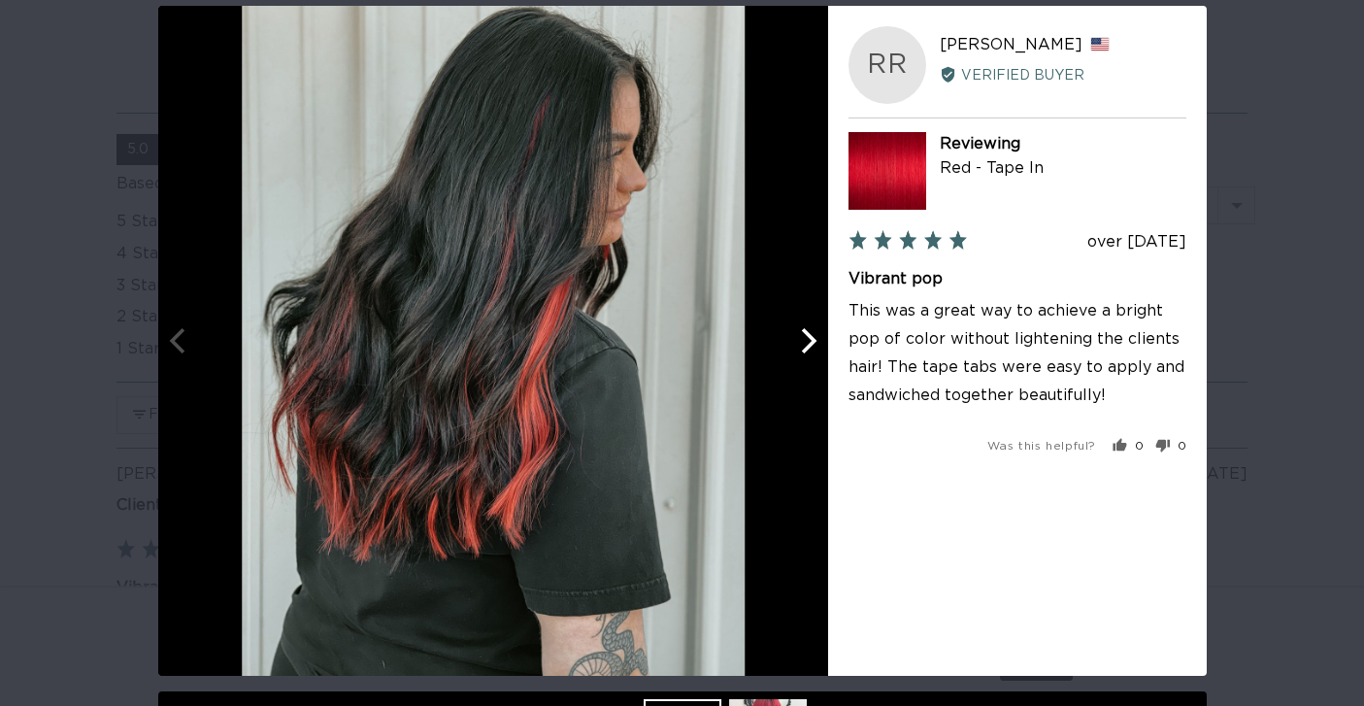
click at [808, 352] on icon "Next" at bounding box center [805, 340] width 25 height 25
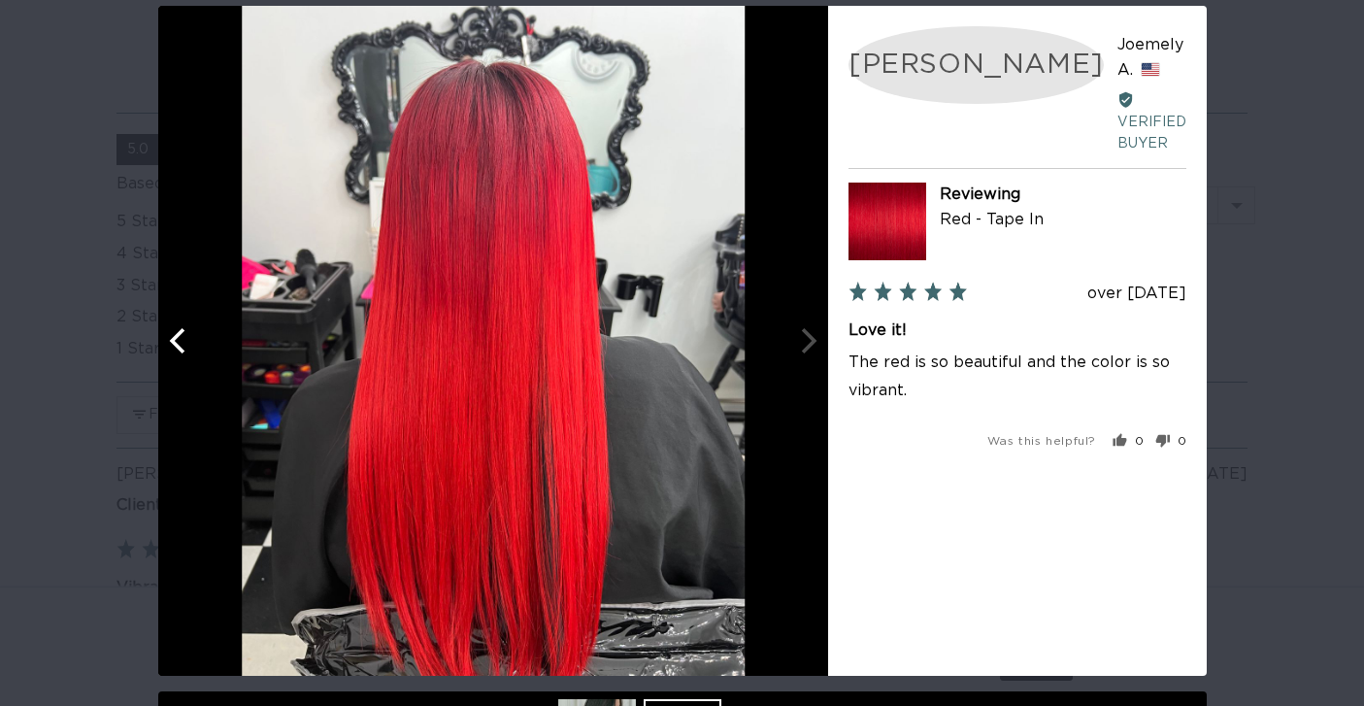
scroll to position [0, 2521]
click at [1303, 316] on div "User-Uploaded Media Gallery JA Joemely A. Reviewed by [PERSON_NAME] A., from [G…" at bounding box center [682, 353] width 1364 height 706
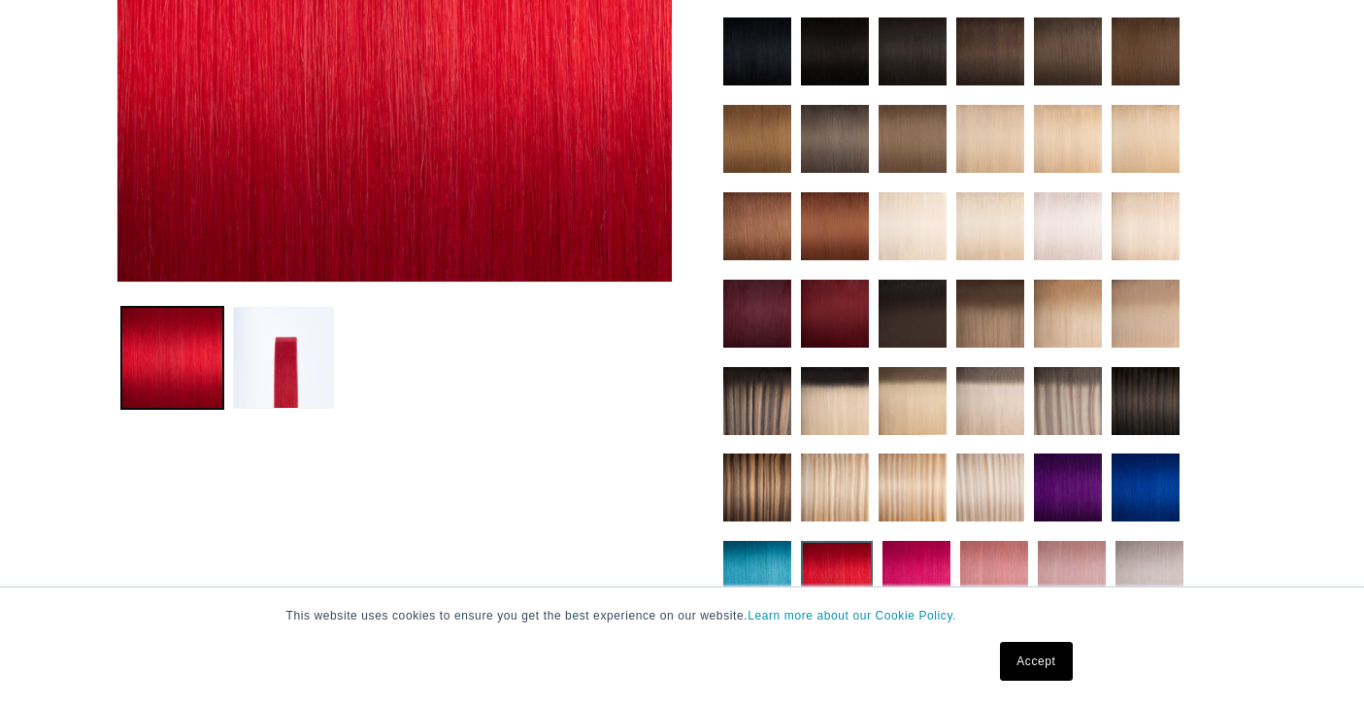
click at [833, 314] on img at bounding box center [835, 314] width 68 height 68
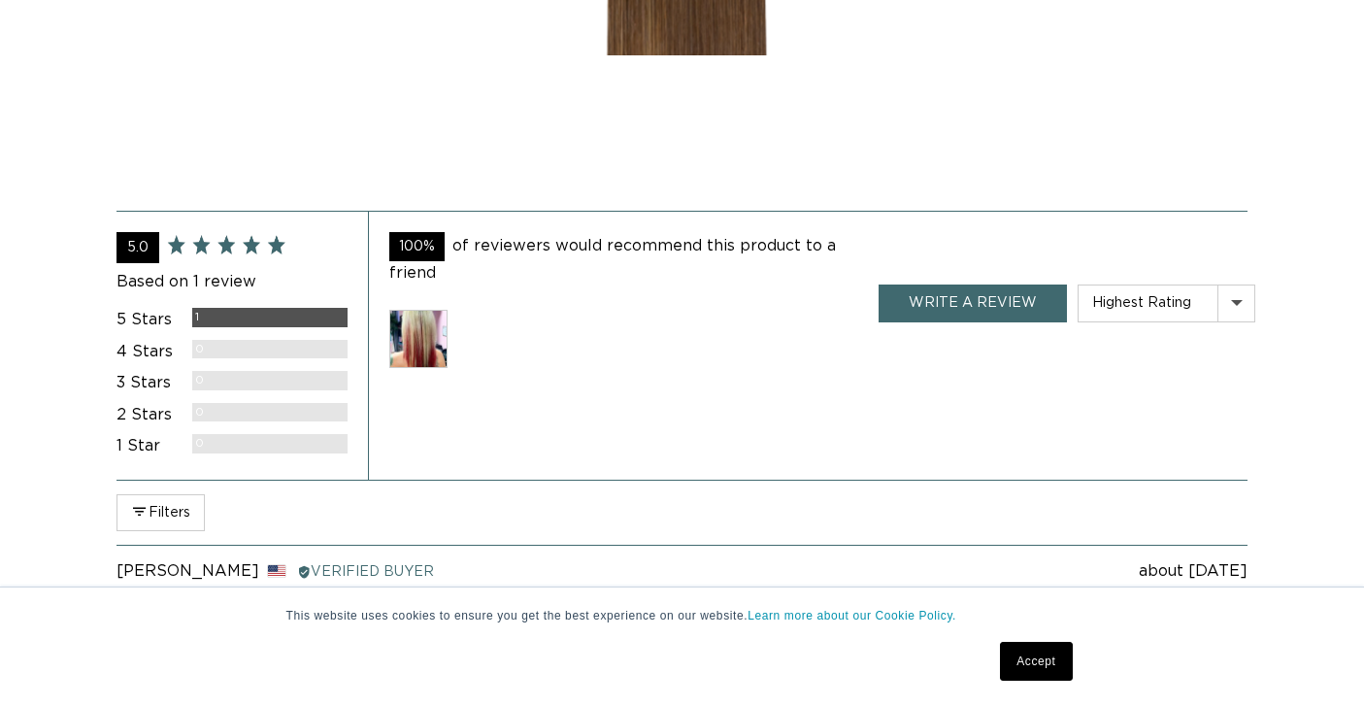
scroll to position [3515, 0]
click at [428, 322] on img at bounding box center [418, 340] width 58 height 58
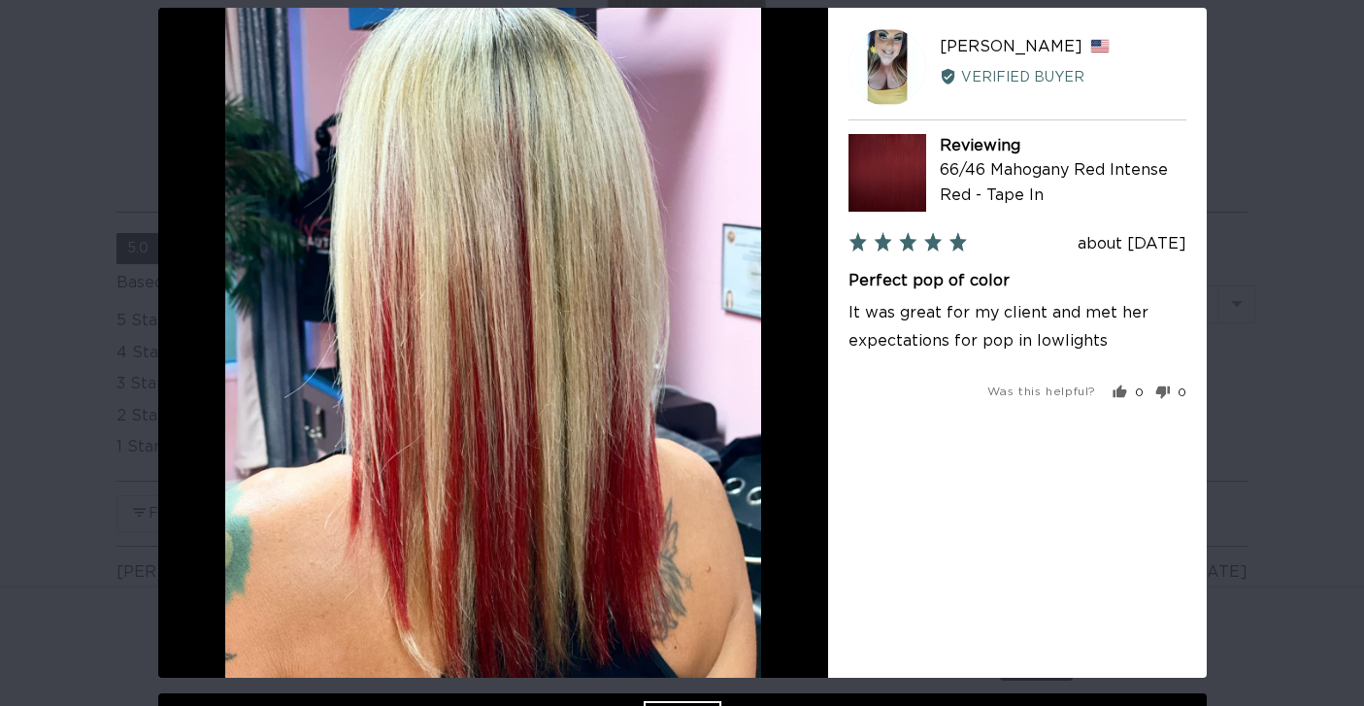
scroll to position [0, 0]
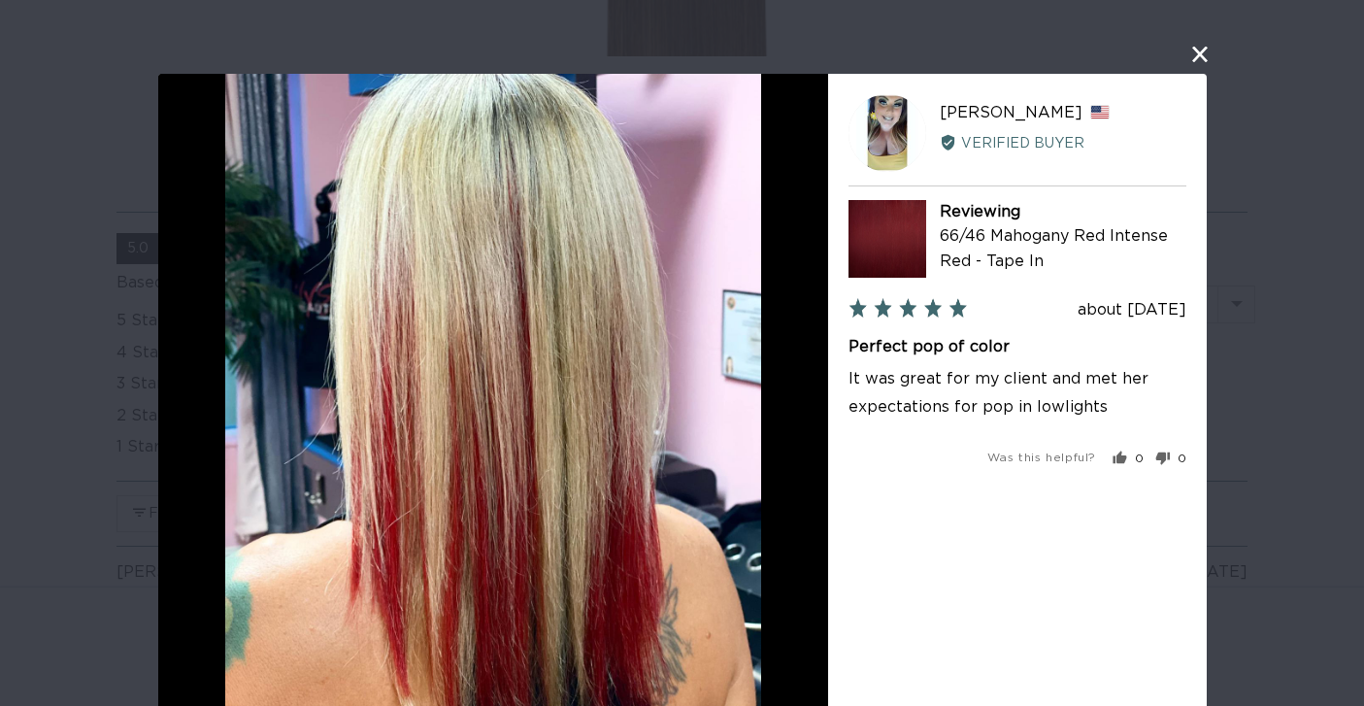
click at [1199, 54] on button "close this modal window" at bounding box center [1199, 54] width 23 height 23
